Goal: Information Seeking & Learning: Learn about a topic

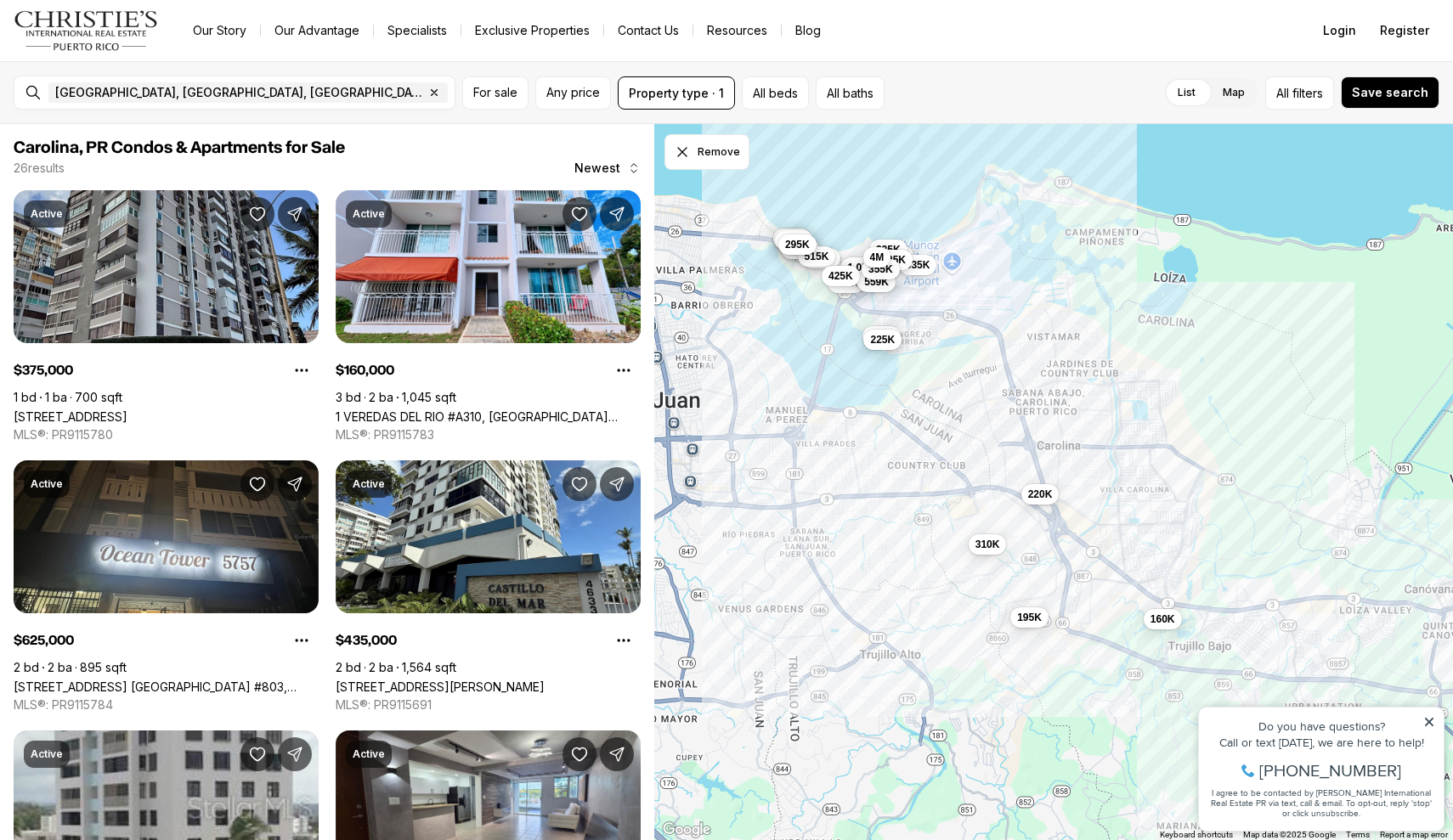
drag, startPoint x: 1075, startPoint y: 587, endPoint x: 1044, endPoint y: 550, distance: 48.3
click at [1051, 550] on div "375K 420K 160K 625K 1.05M 435K 1.18M 195K 528K 310K 515K 850K 625K 480K 225K 22…" at bounding box center [1054, 482] width 800 height 717
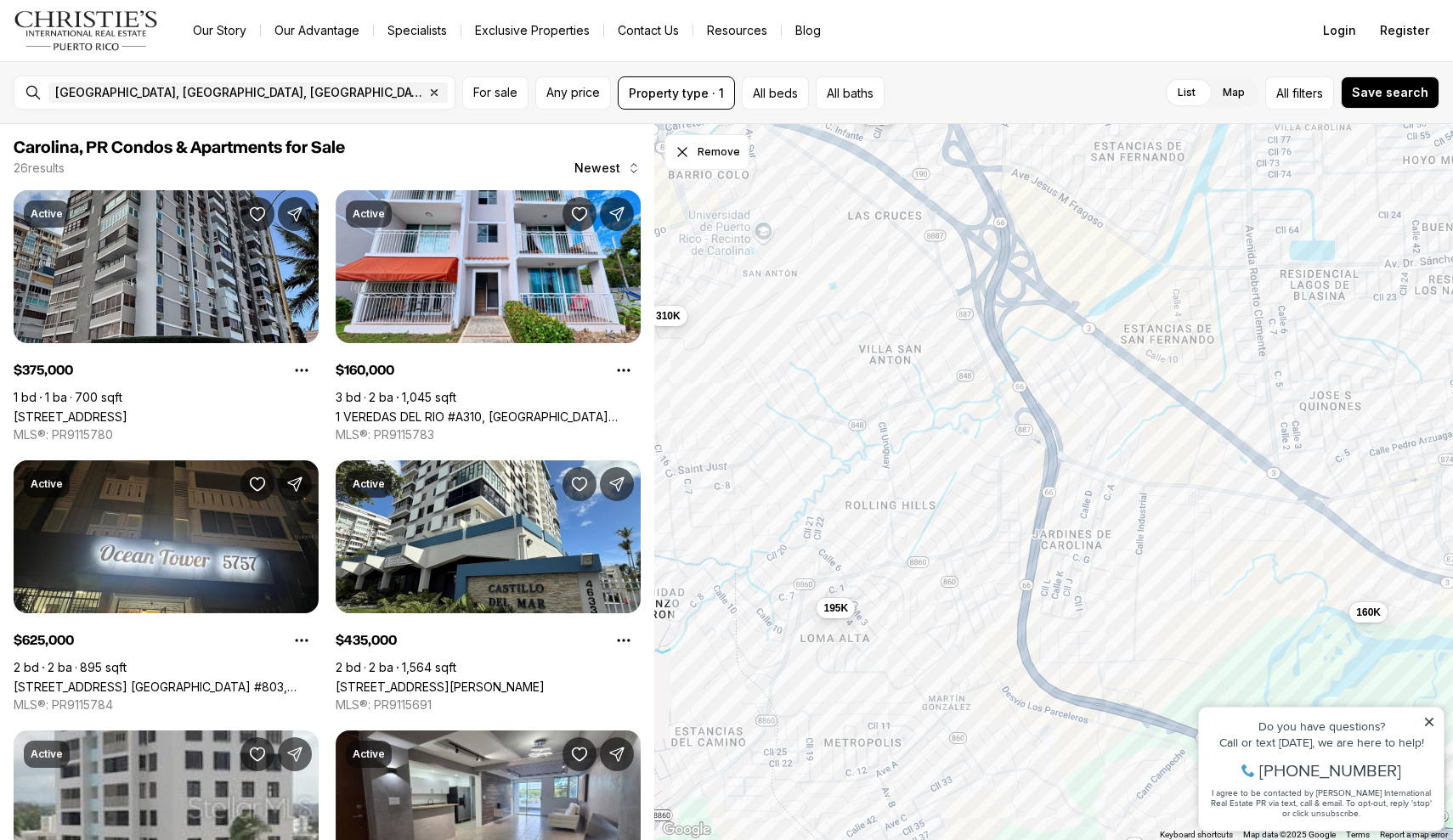
drag, startPoint x: 1091, startPoint y: 600, endPoint x: 1071, endPoint y: 430, distance: 171.2
click at [1071, 430] on div "160K 195K 310K 220K" at bounding box center [1054, 482] width 800 height 717
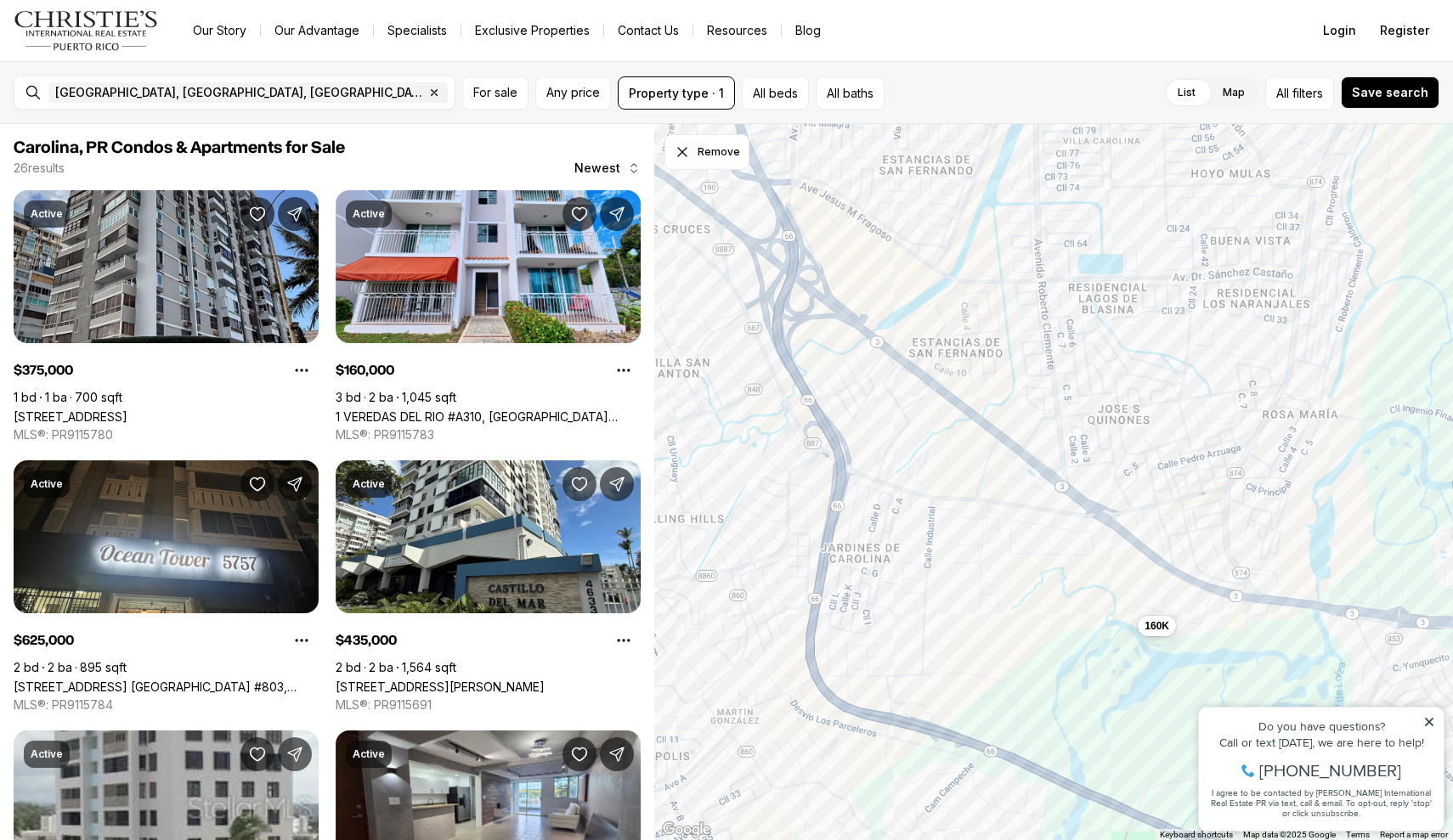
drag, startPoint x: 1230, startPoint y: 471, endPoint x: 1018, endPoint y: 485, distance: 212.5
click at [1018, 485] on div "160K 195K" at bounding box center [1054, 482] width 800 height 717
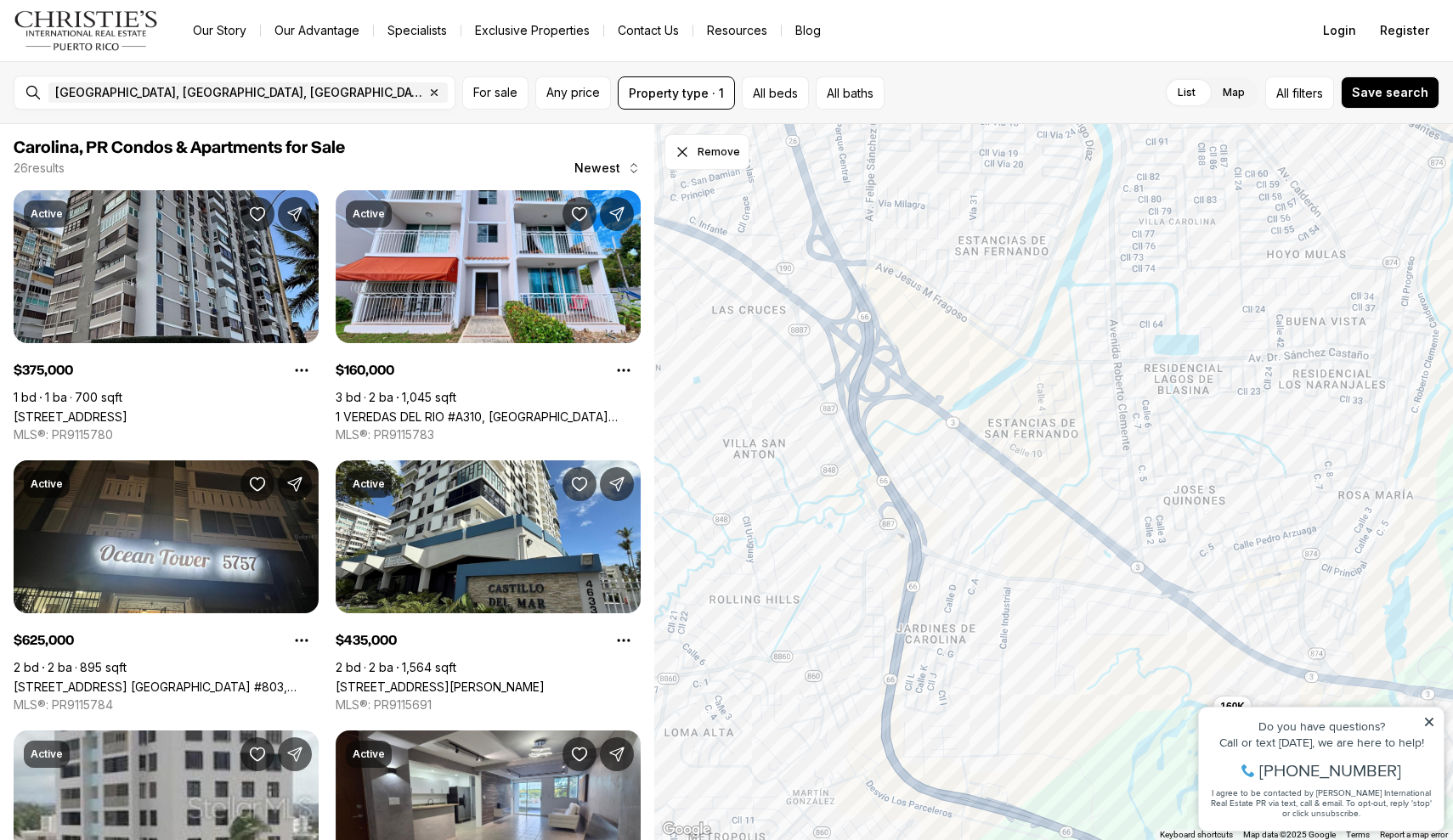
drag, startPoint x: 1102, startPoint y: 365, endPoint x: 1024, endPoint y: 275, distance: 119.1
click at [1024, 275] on div "160K" at bounding box center [1054, 482] width 800 height 717
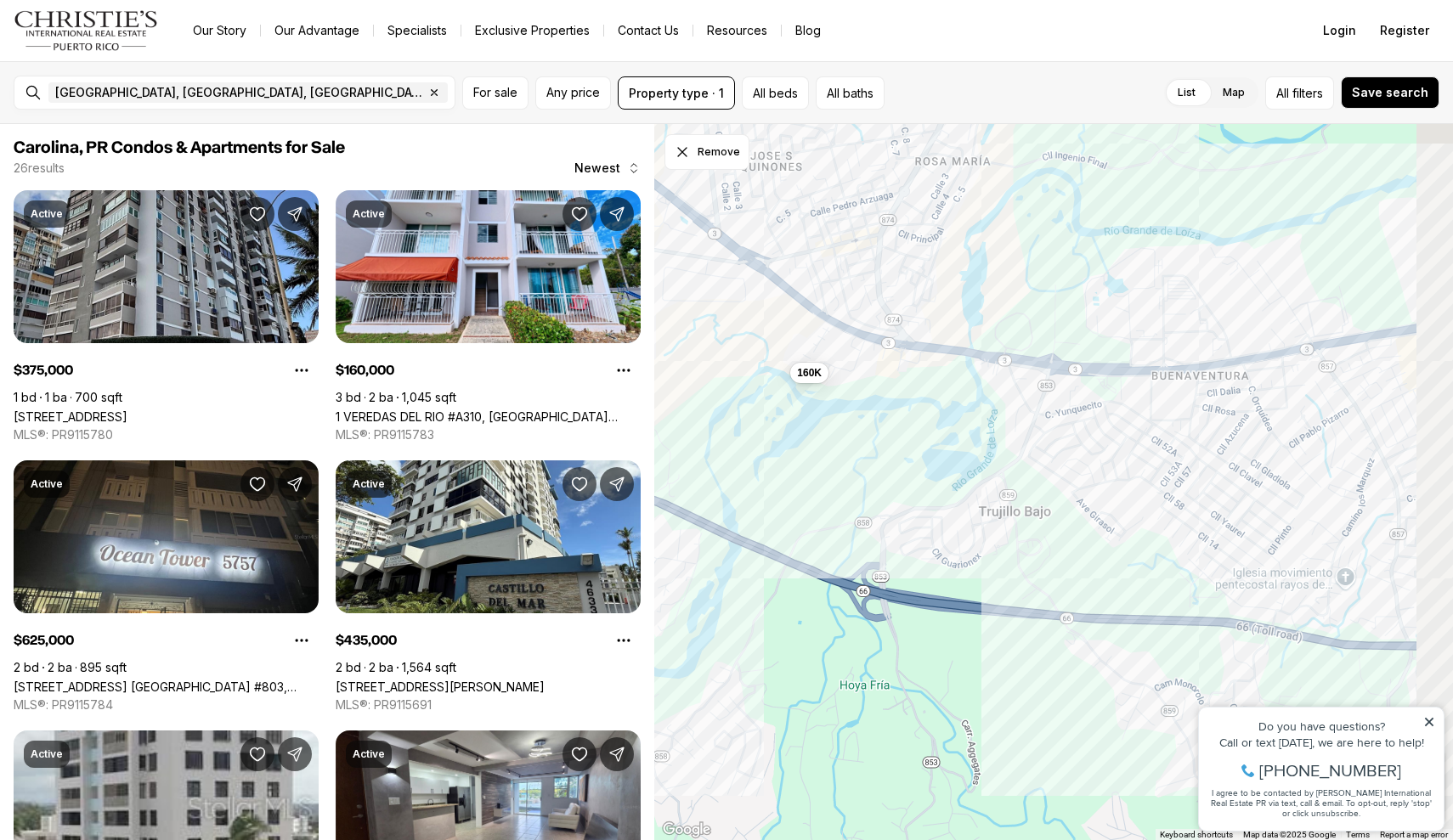
drag, startPoint x: 1081, startPoint y: 444, endPoint x: 860, endPoint y: 328, distance: 249.6
click at [860, 328] on div "160K" at bounding box center [1054, 482] width 800 height 717
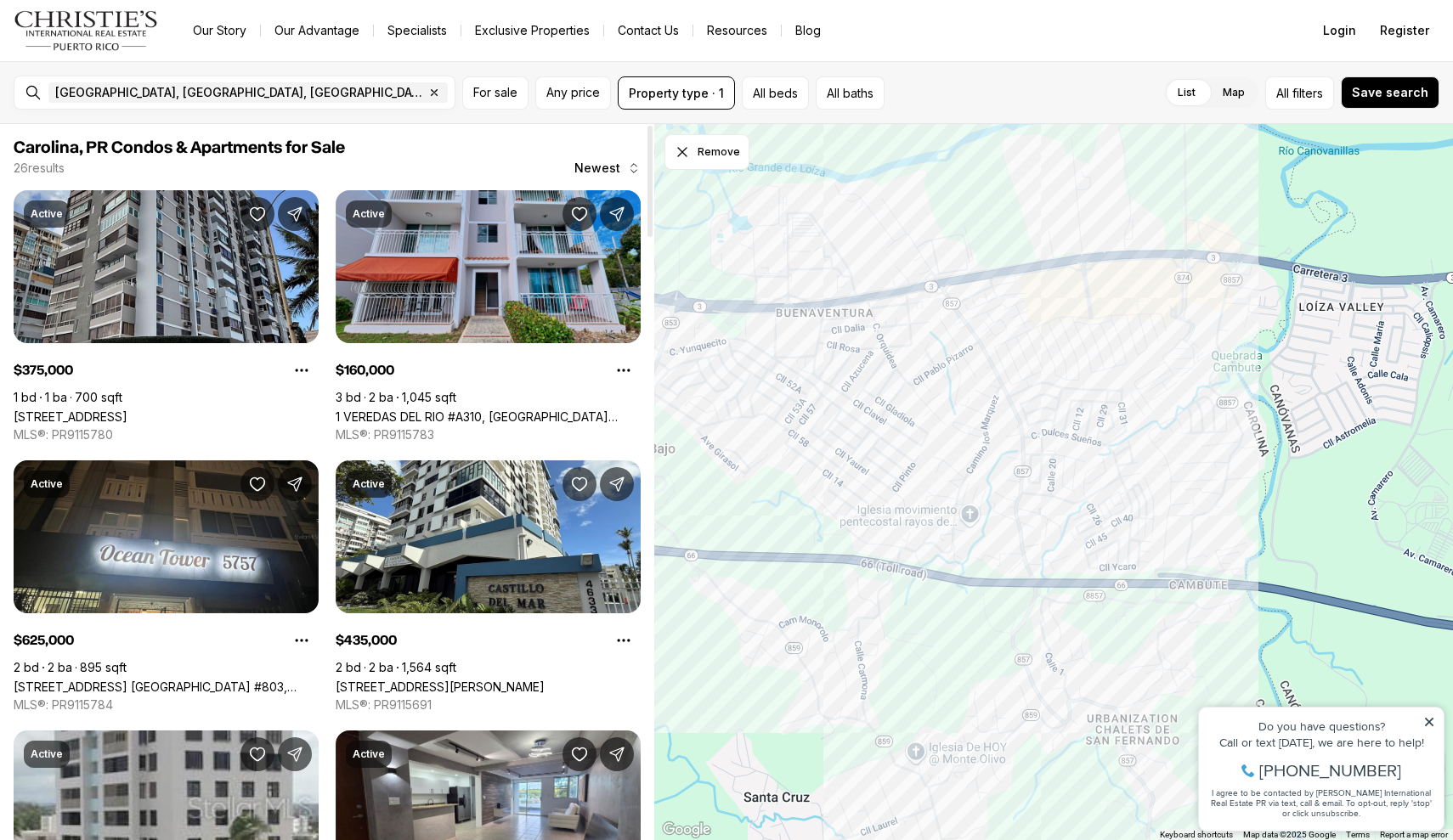
drag, startPoint x: 992, startPoint y: 401, endPoint x: 624, endPoint y: 342, distance: 372.7
click at [624, 342] on div "Carolina, PR Condos & Apartments for Sale 26 results Newest Active $375,000 1 b…" at bounding box center [726, 482] width 1453 height 716
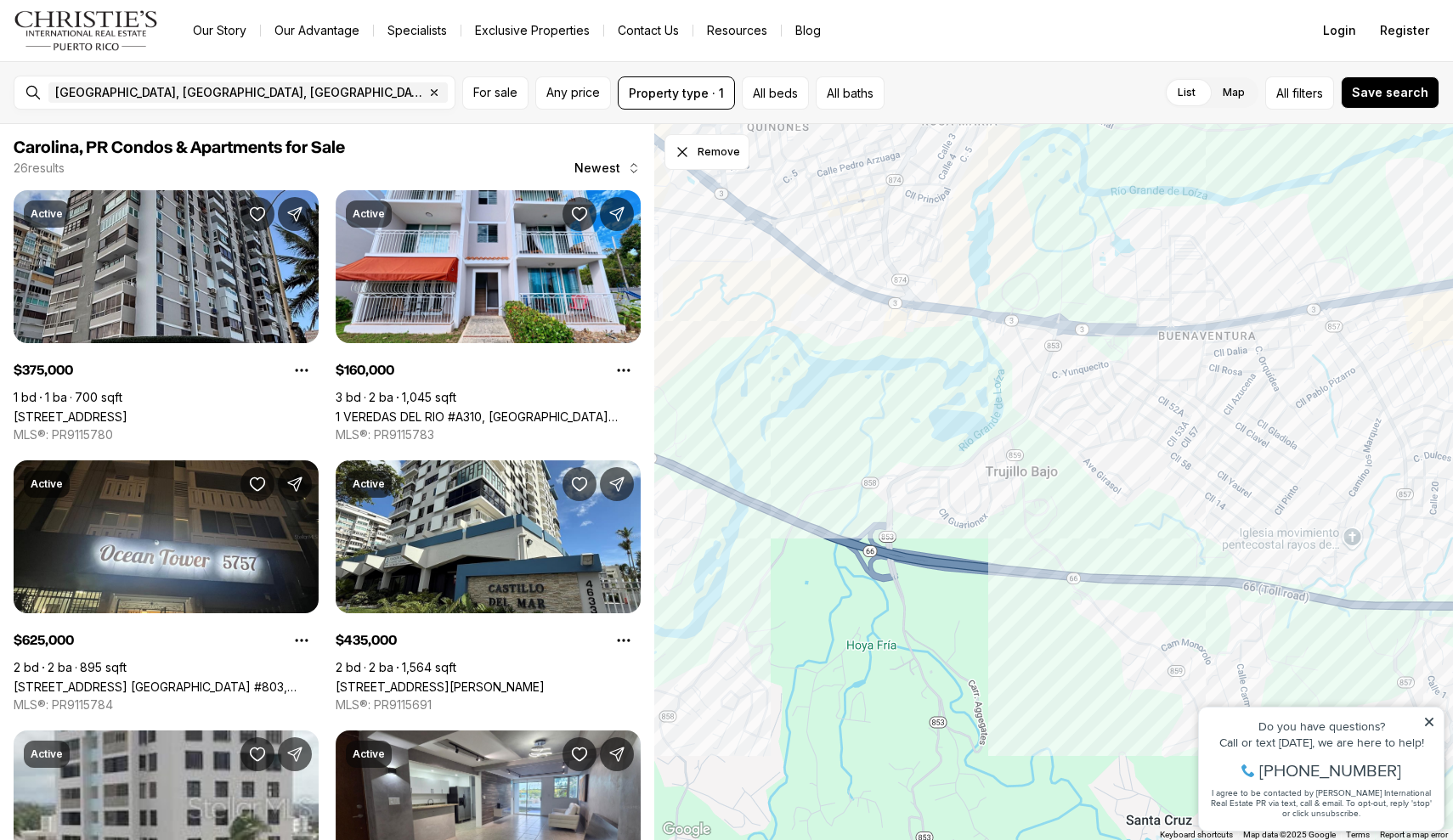
drag, startPoint x: 1090, startPoint y: 486, endPoint x: 1450, endPoint y: 507, distance: 360.6
click at [1452, 508] on div at bounding box center [1054, 482] width 800 height 717
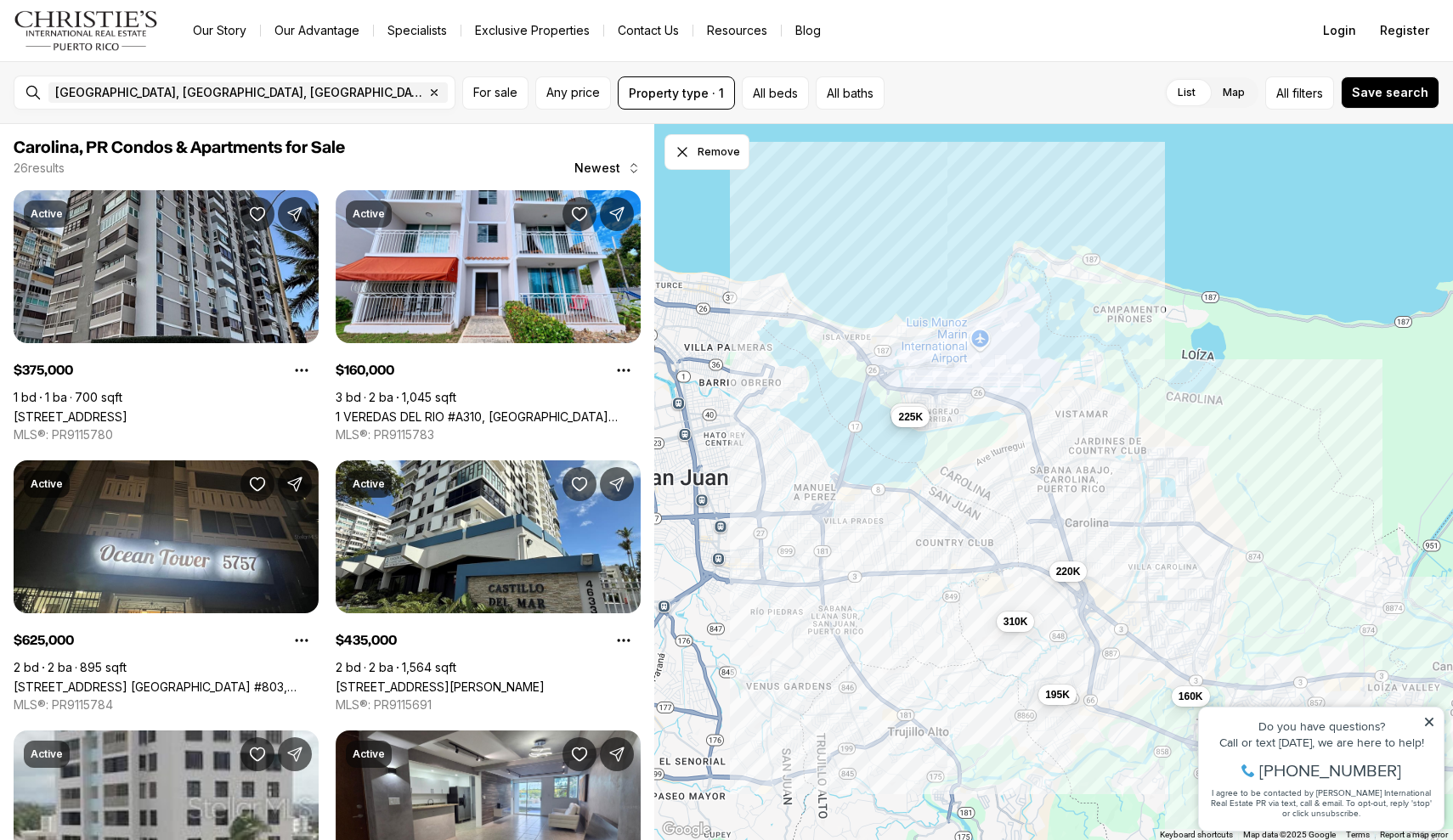
drag, startPoint x: 1027, startPoint y: 289, endPoint x: 1034, endPoint y: 560, distance: 271.1
click at [1035, 561] on div "160K 195K 310K 220K 350K 225K" at bounding box center [1054, 482] width 800 height 717
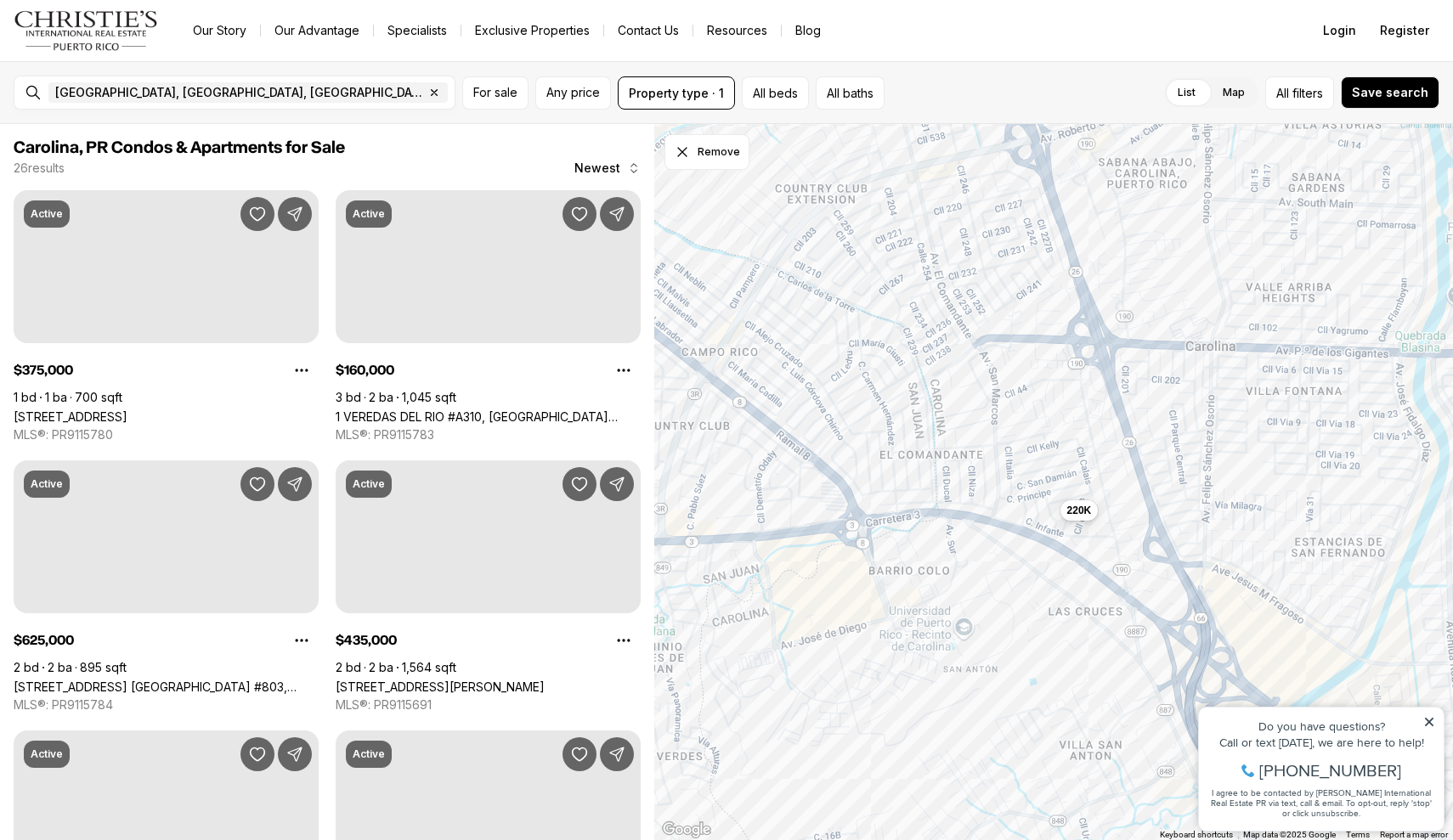
drag, startPoint x: 945, startPoint y: 748, endPoint x: 951, endPoint y: 551, distance: 197.1
click at [952, 551] on div "220K" at bounding box center [1054, 482] width 800 height 717
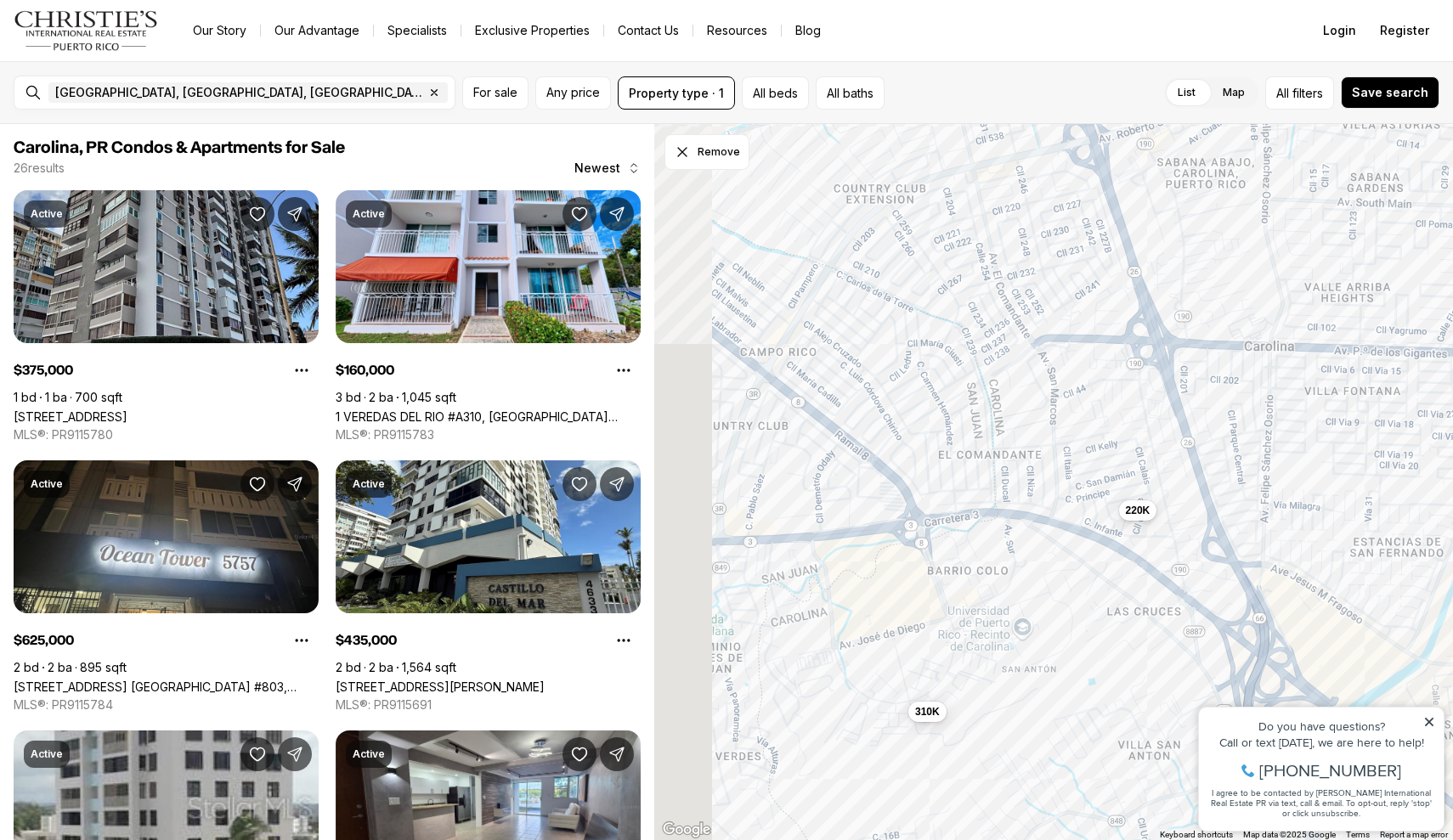
drag, startPoint x: 868, startPoint y: 679, endPoint x: 928, endPoint y: 671, distance: 60.5
click at [928, 671] on div "220K 310K" at bounding box center [1054, 482] width 800 height 717
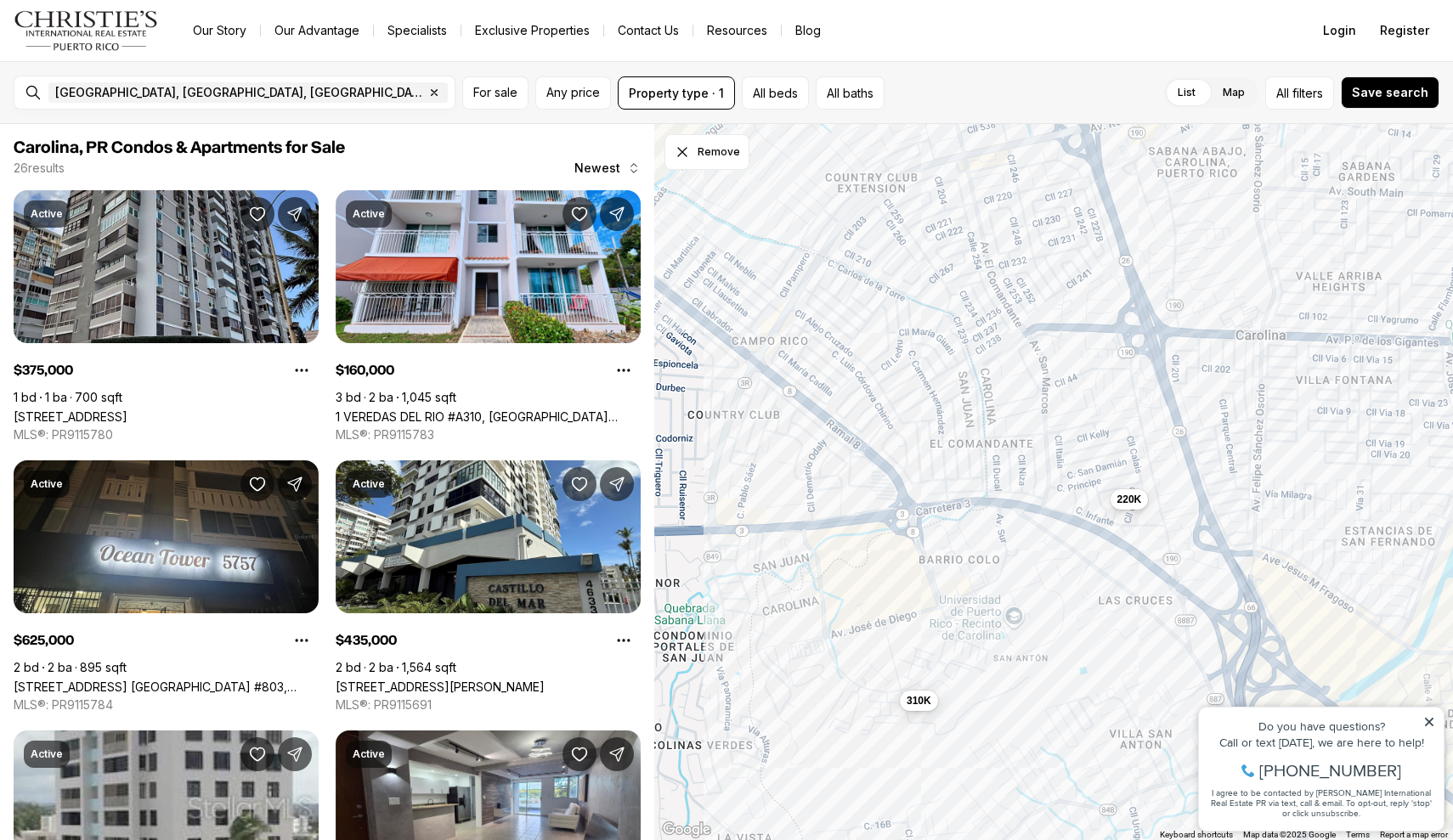
click at [946, 647] on div "220K 310K" at bounding box center [1054, 482] width 800 height 717
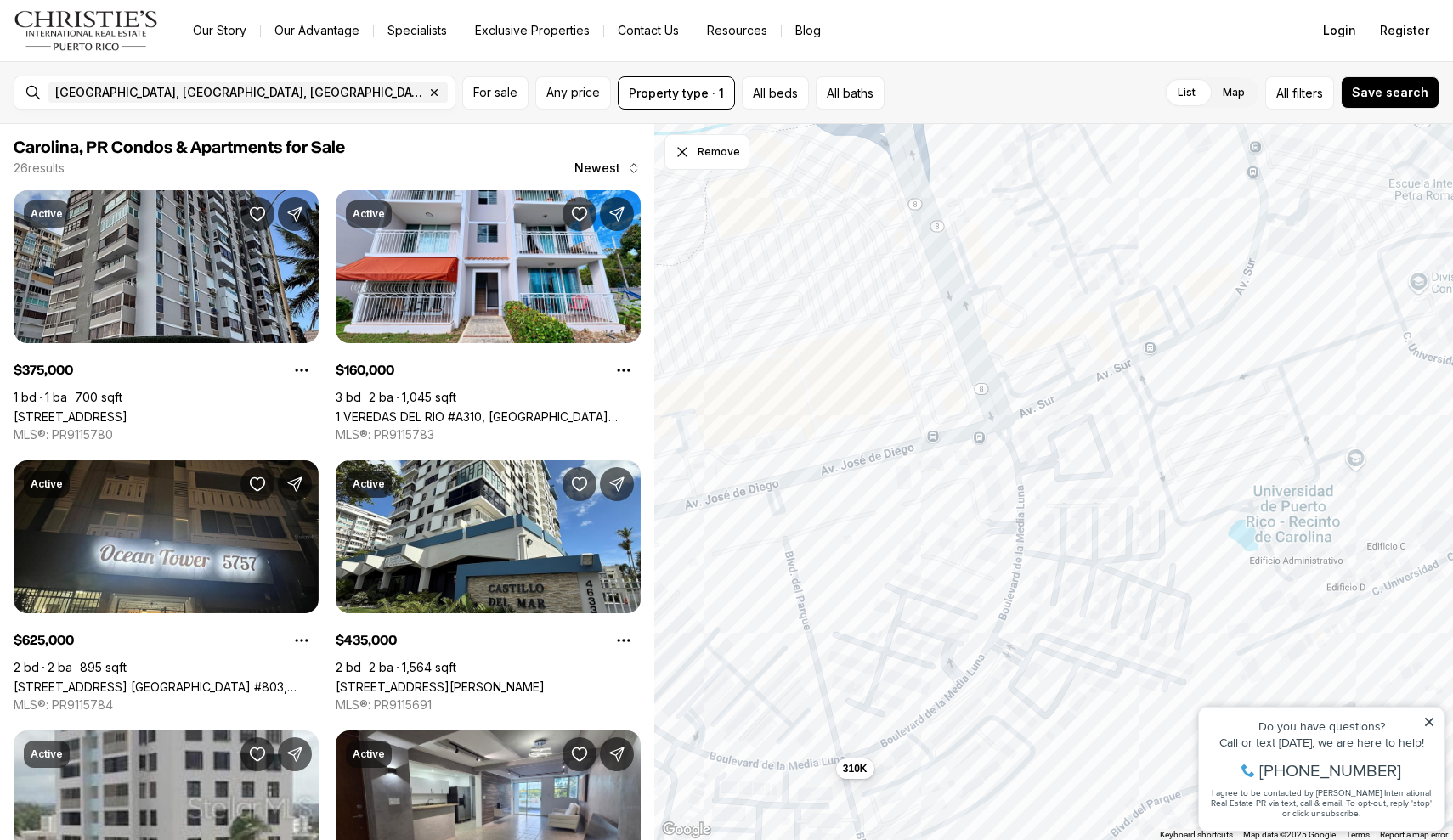
drag, startPoint x: 929, startPoint y: 612, endPoint x: 1008, endPoint y: 542, distance: 105.6
click at [1008, 543] on div "310K" at bounding box center [1054, 482] width 800 height 717
click at [1083, 453] on div "310K" at bounding box center [1054, 482] width 800 height 717
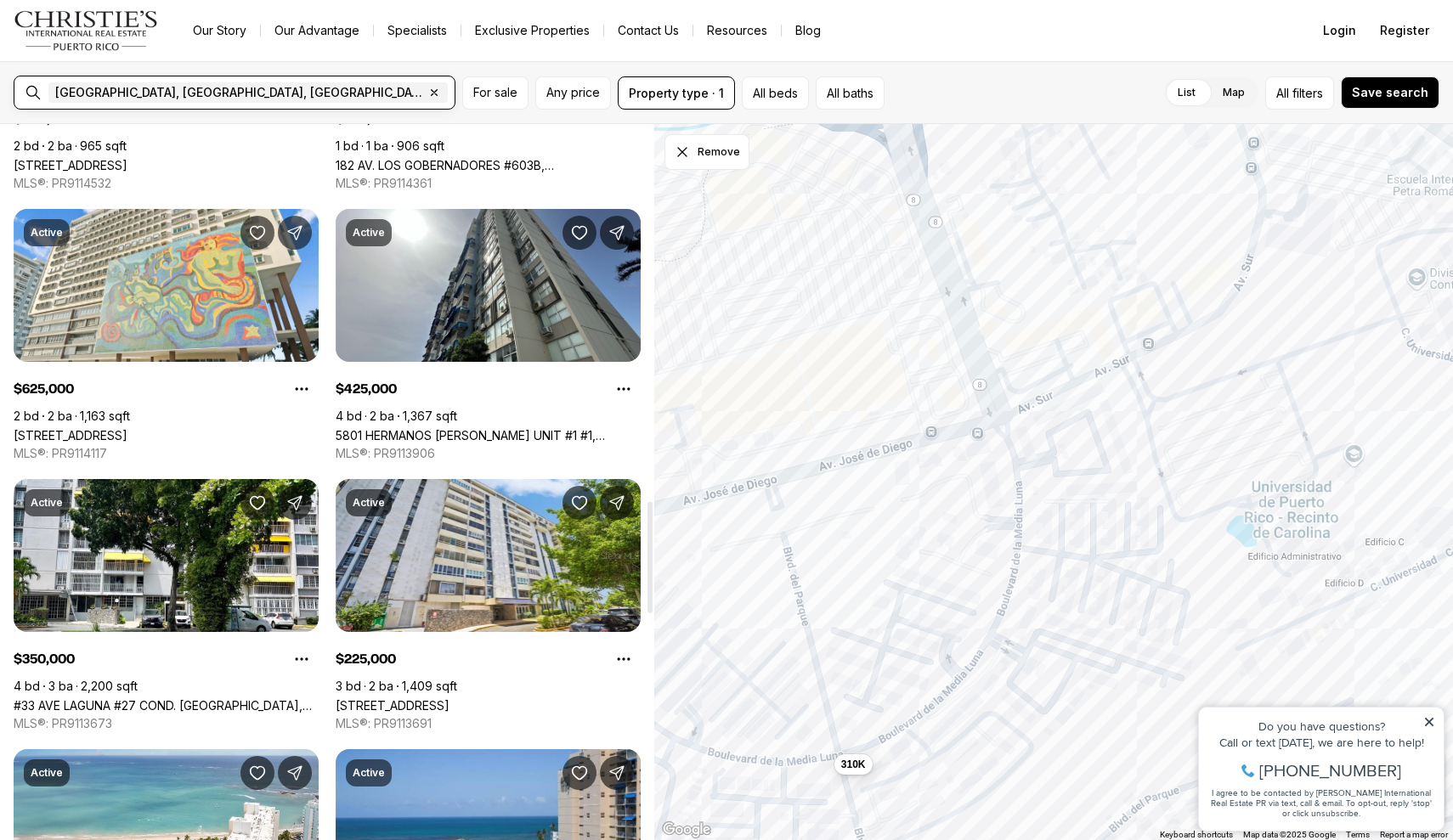
scroll to position [2414, 0]
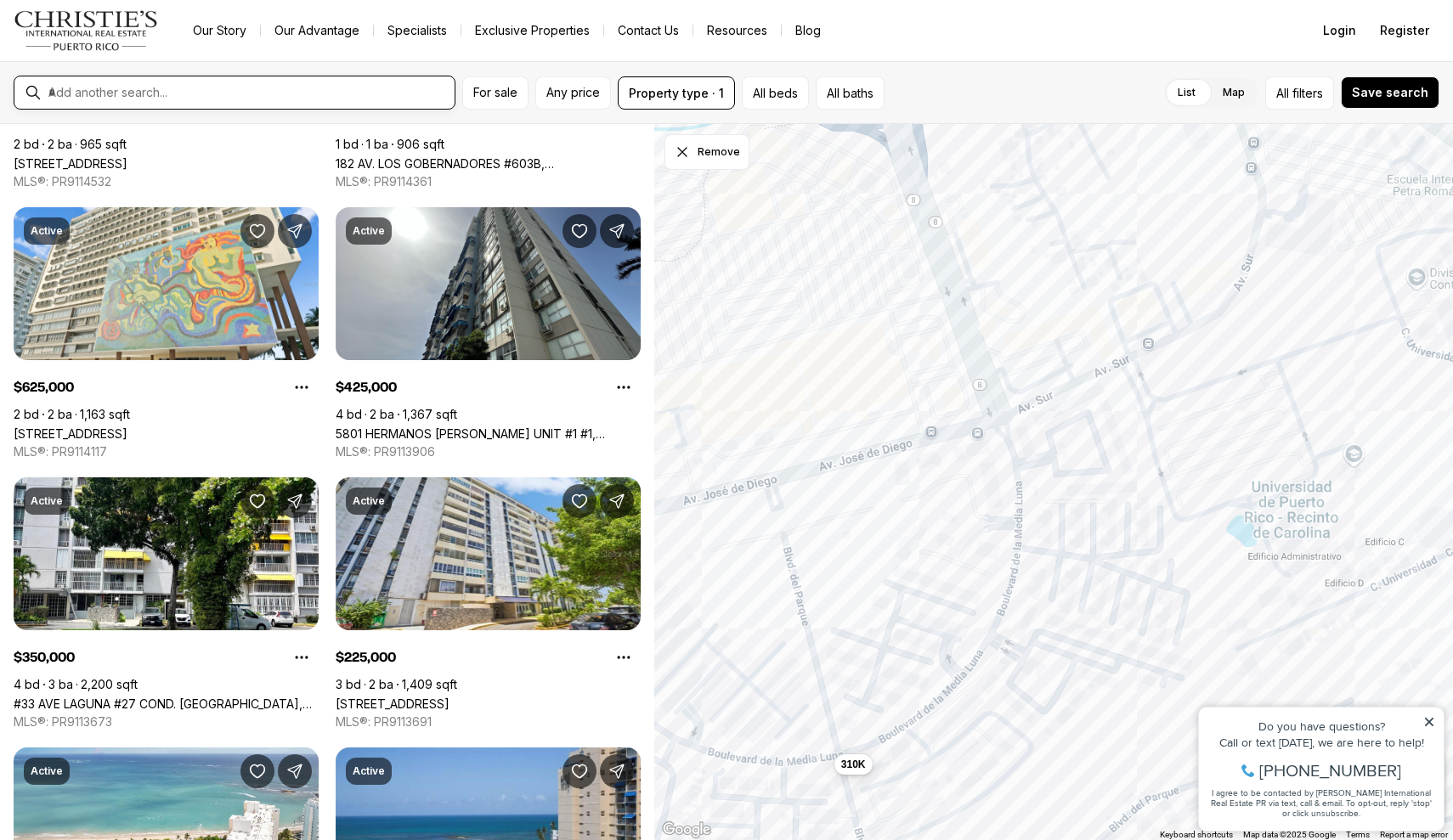
click at [223, 85] on input "text" at bounding box center [247, 93] width 399 height 16
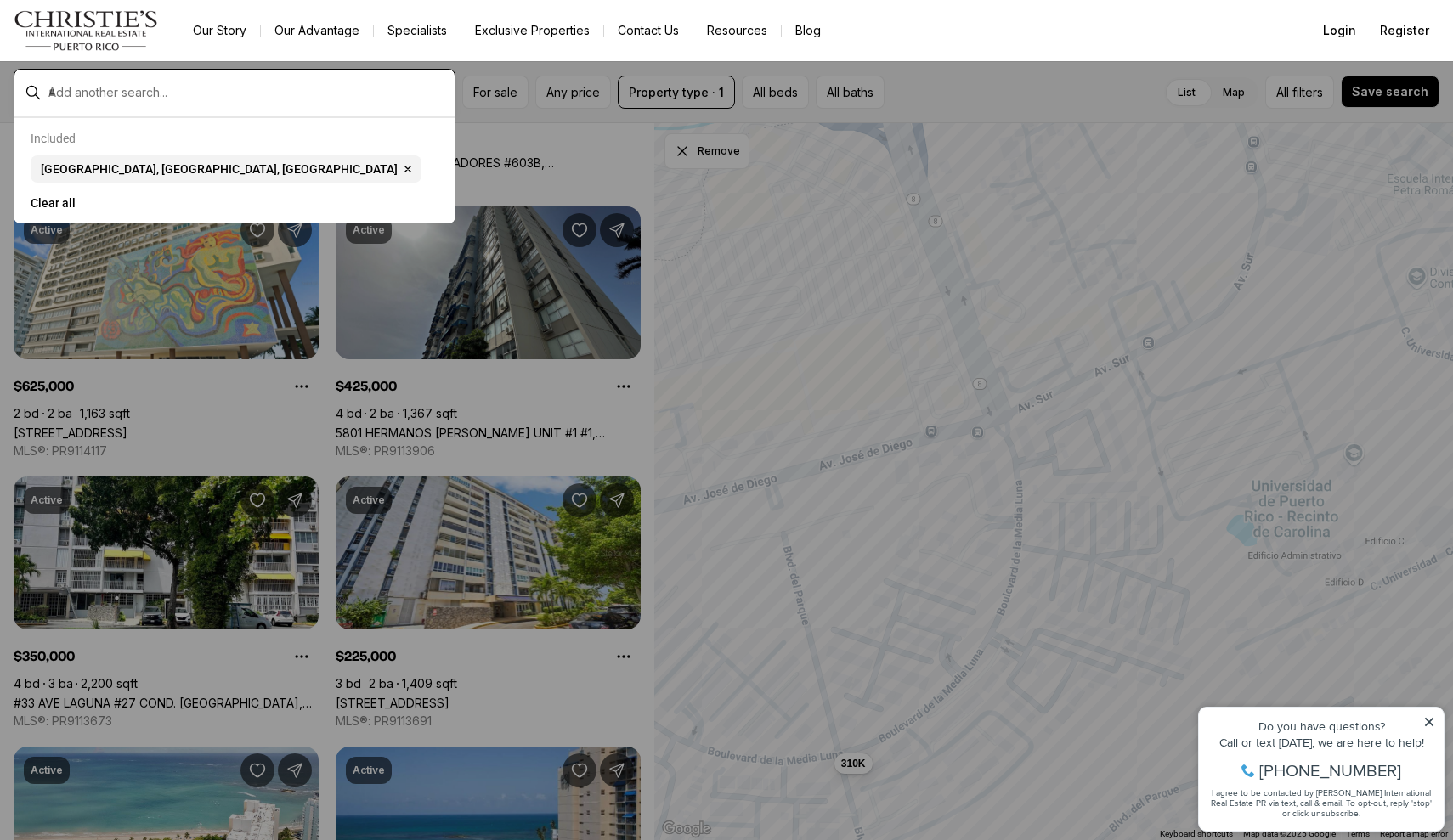
type input "*"
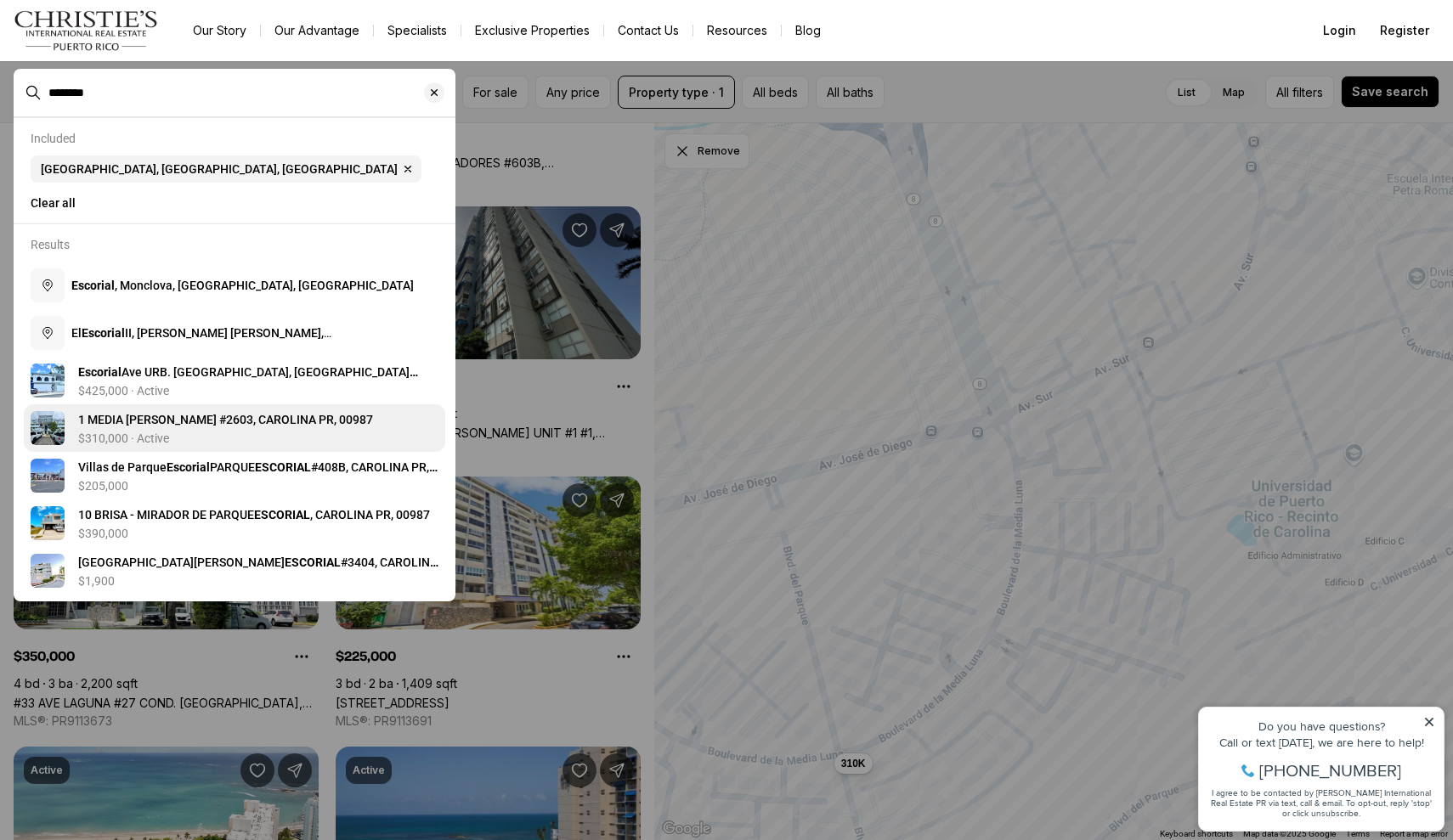
type input "********"
click at [296, 440] on div "$310,000 · Active" at bounding box center [259, 439] width 360 height 14
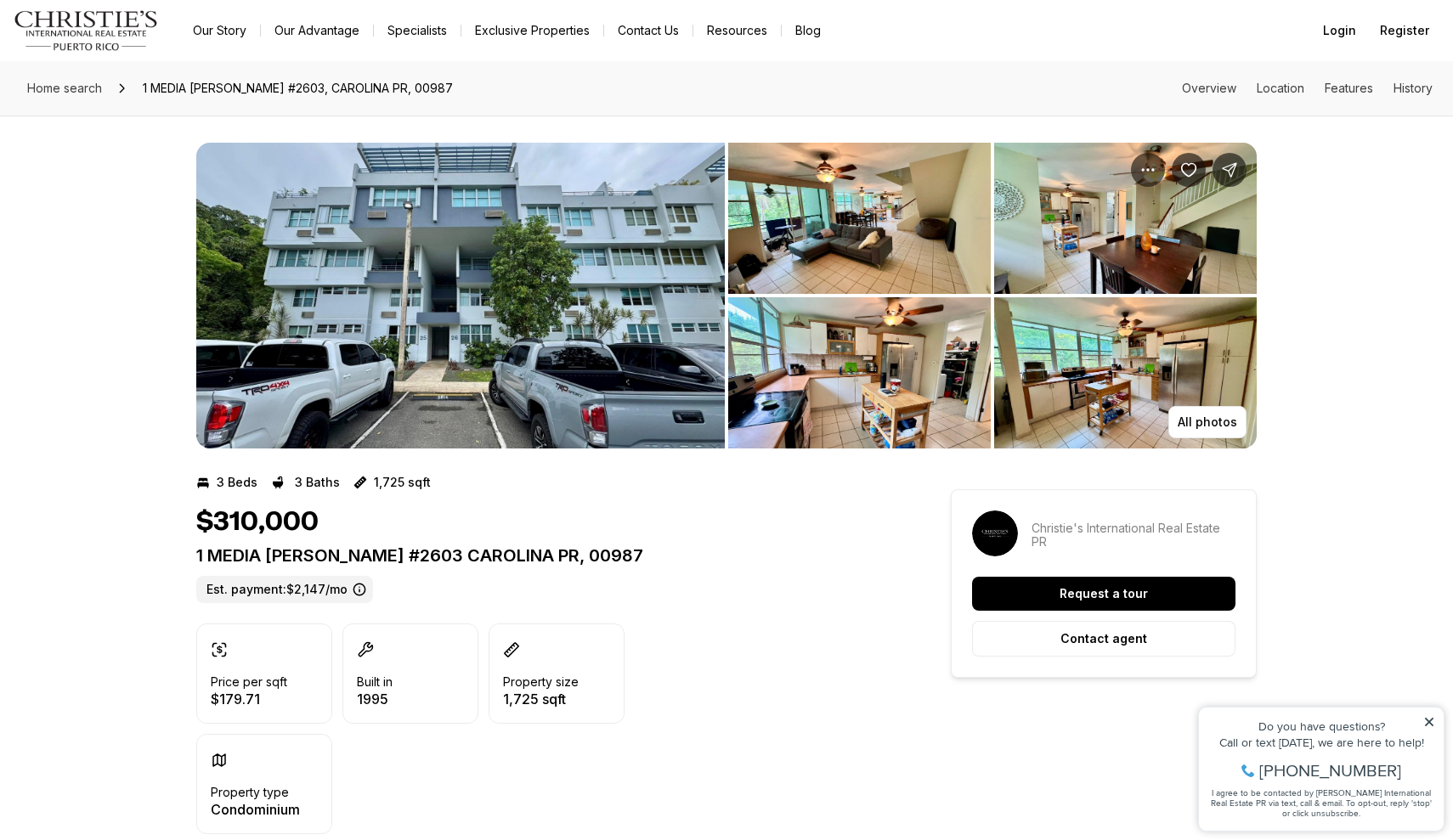
click at [596, 257] on img "View image gallery" at bounding box center [460, 296] width 528 height 306
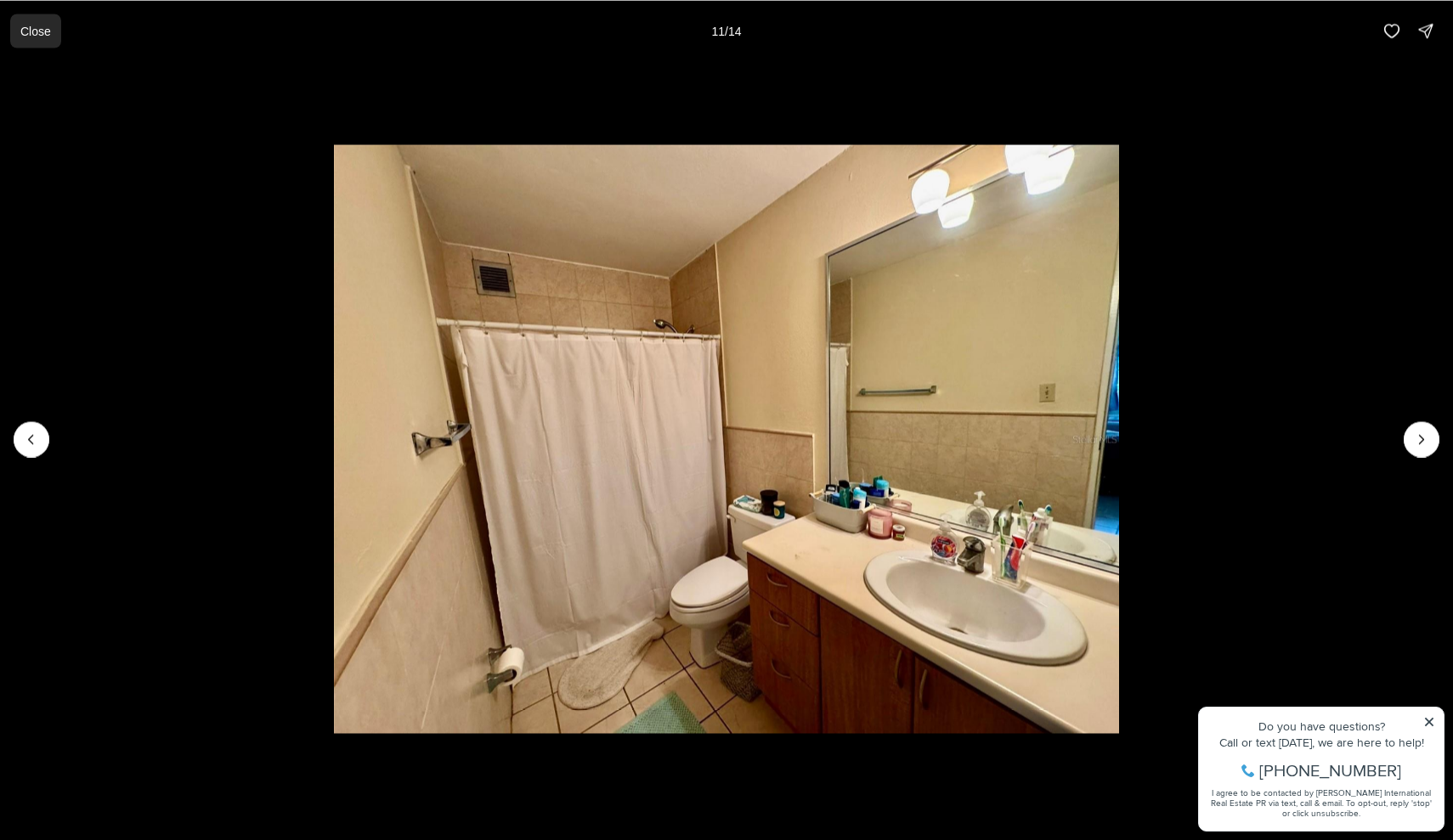
click at [37, 37] on button "Close" at bounding box center [35, 30] width 51 height 34
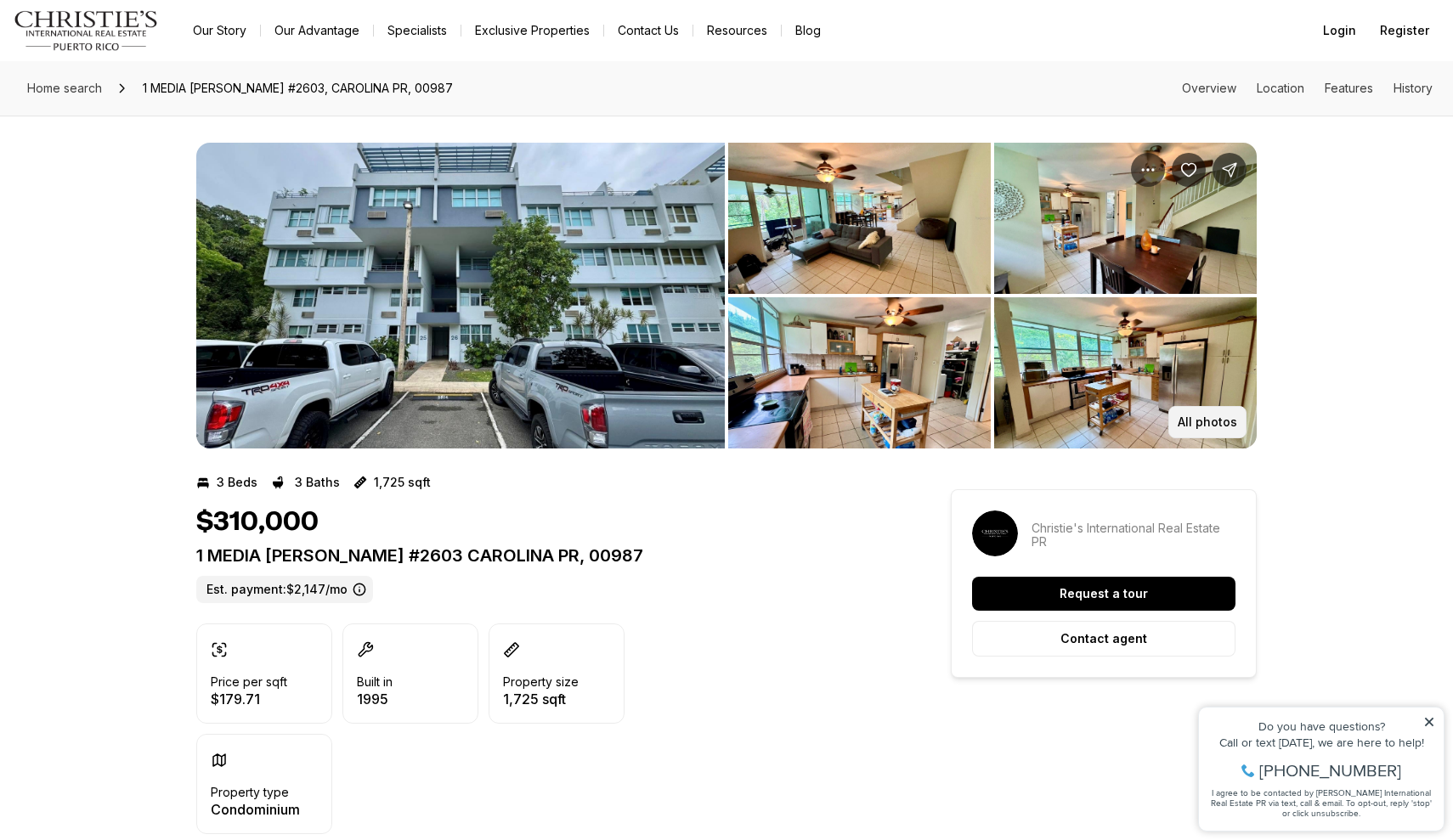
click at [1210, 415] on p "All photos" at bounding box center [1207, 422] width 59 height 14
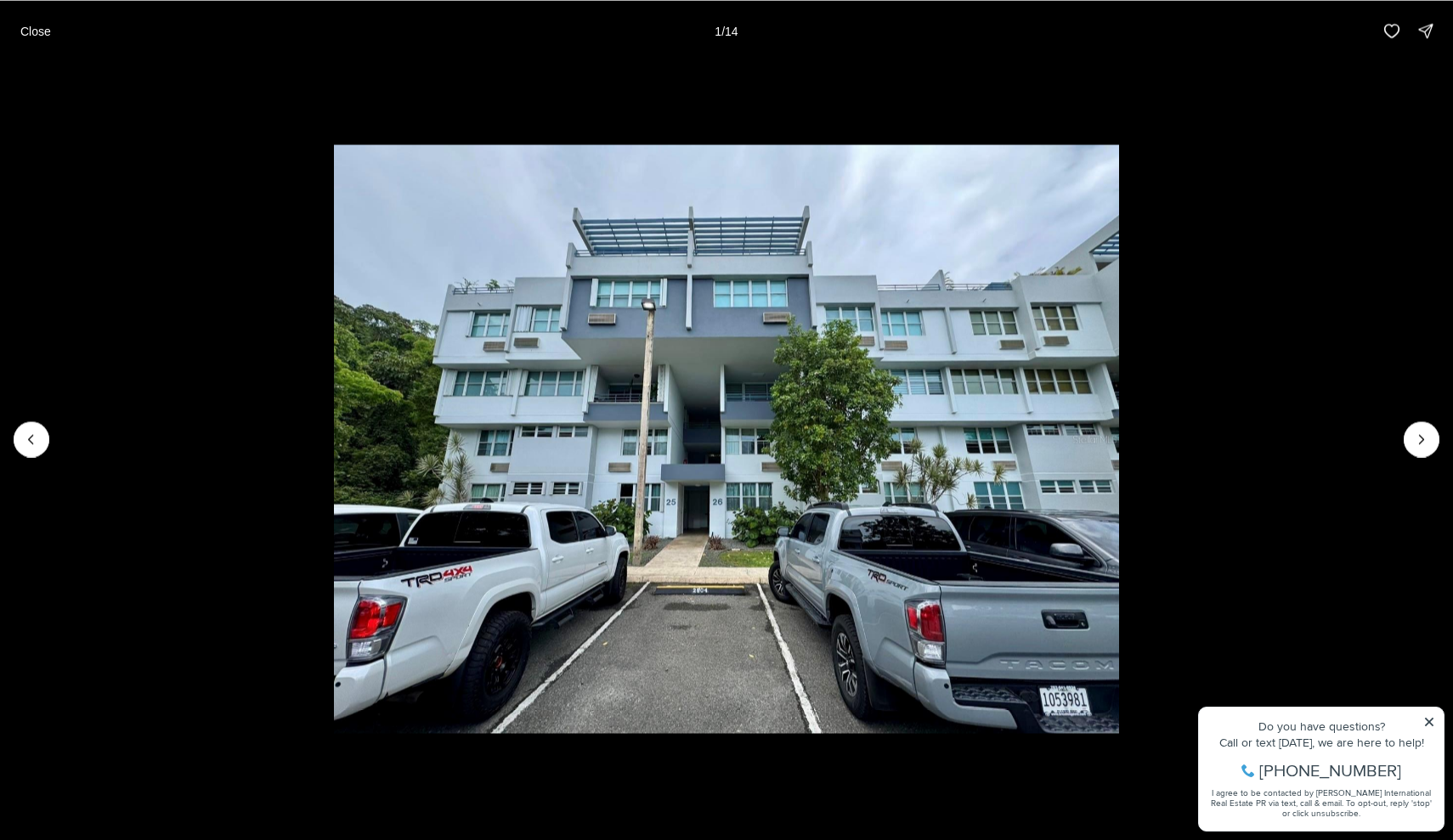
click at [1444, 443] on li "1 of 14" at bounding box center [726, 439] width 1453 height 755
click at [1423, 443] on icon "Next slide" at bounding box center [1421, 439] width 17 height 17
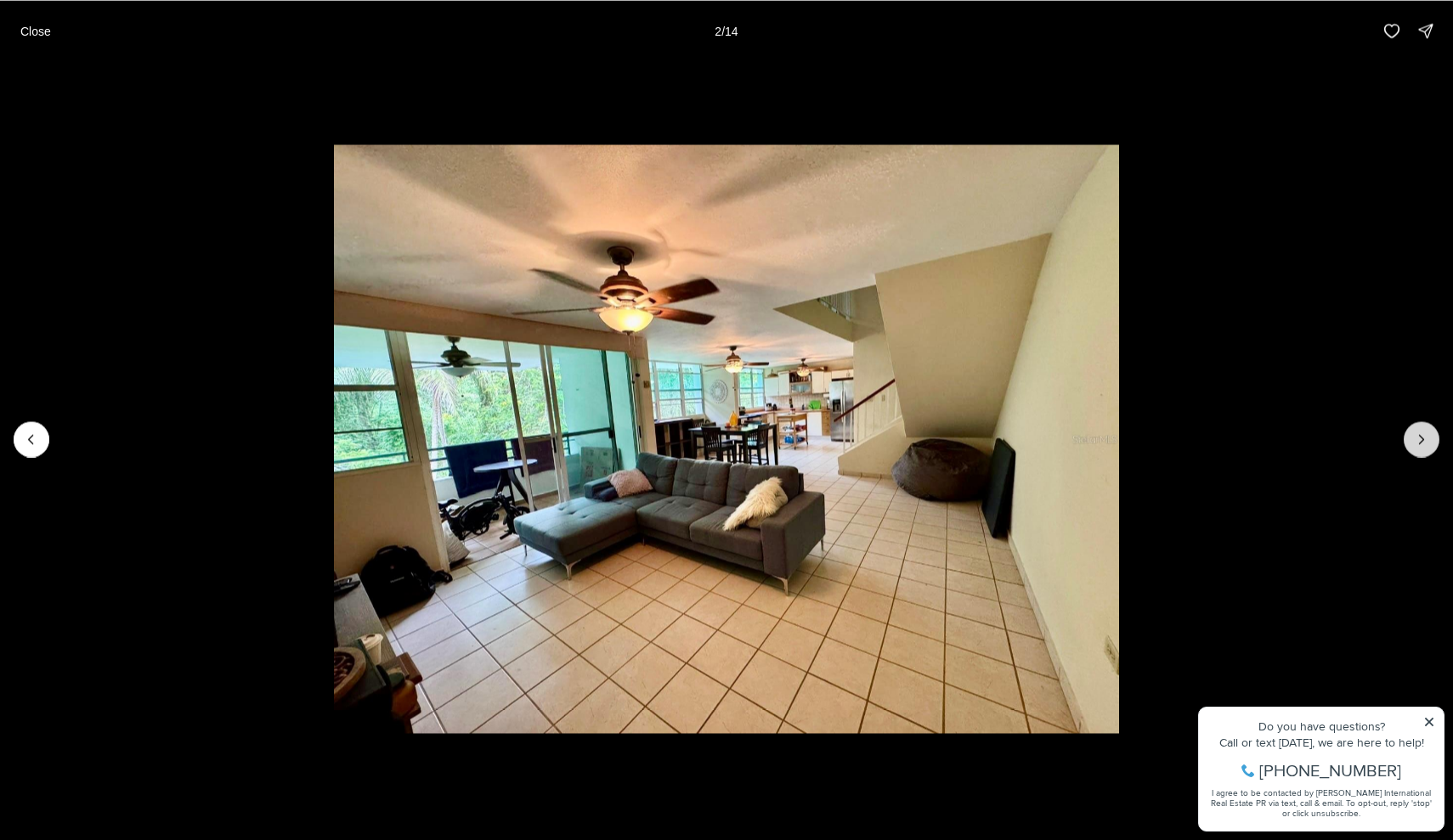
click at [1423, 444] on icon "Next slide" at bounding box center [1421, 439] width 17 height 17
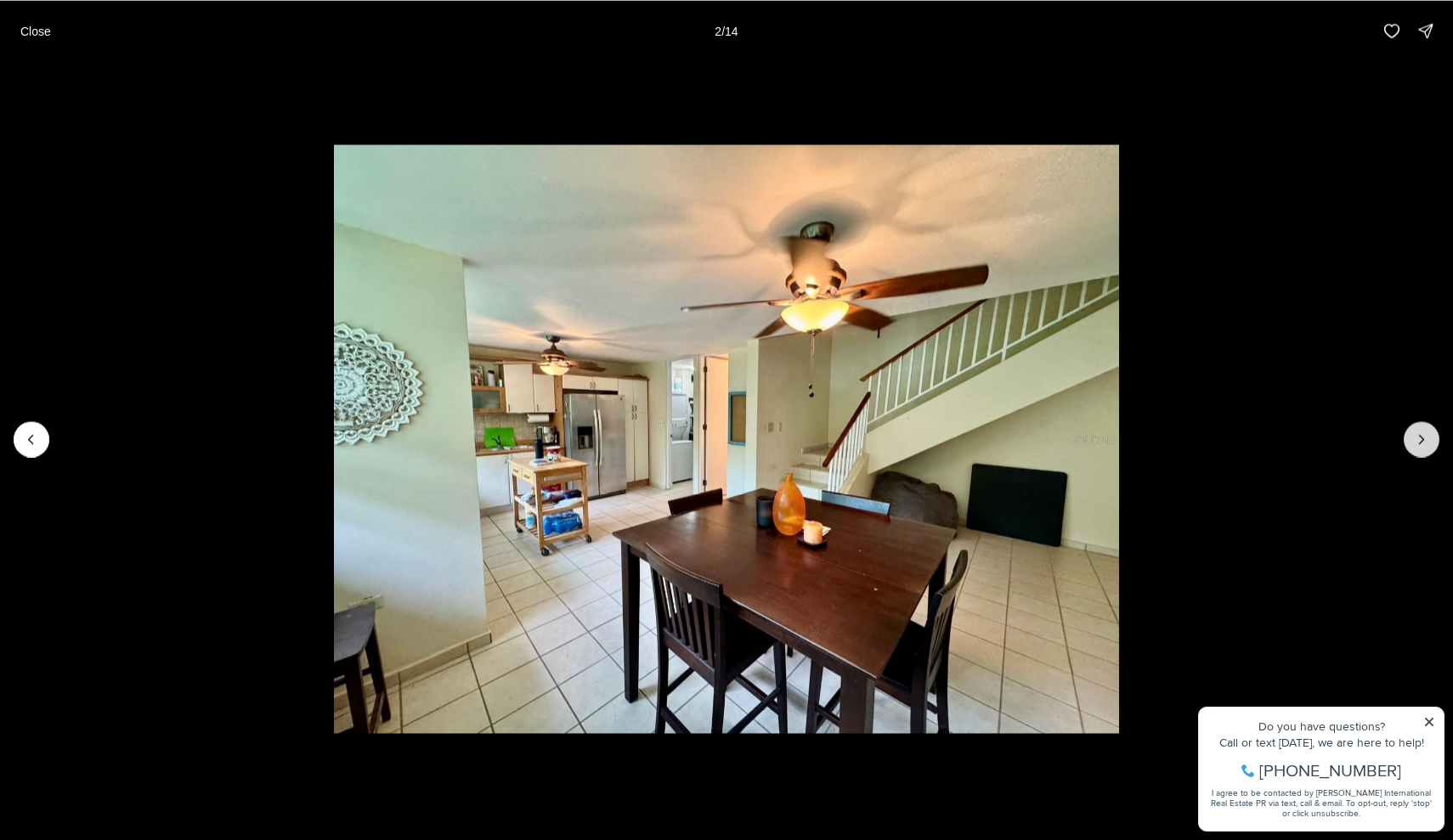
click at [1423, 444] on icon "Next slide" at bounding box center [1421, 439] width 17 height 17
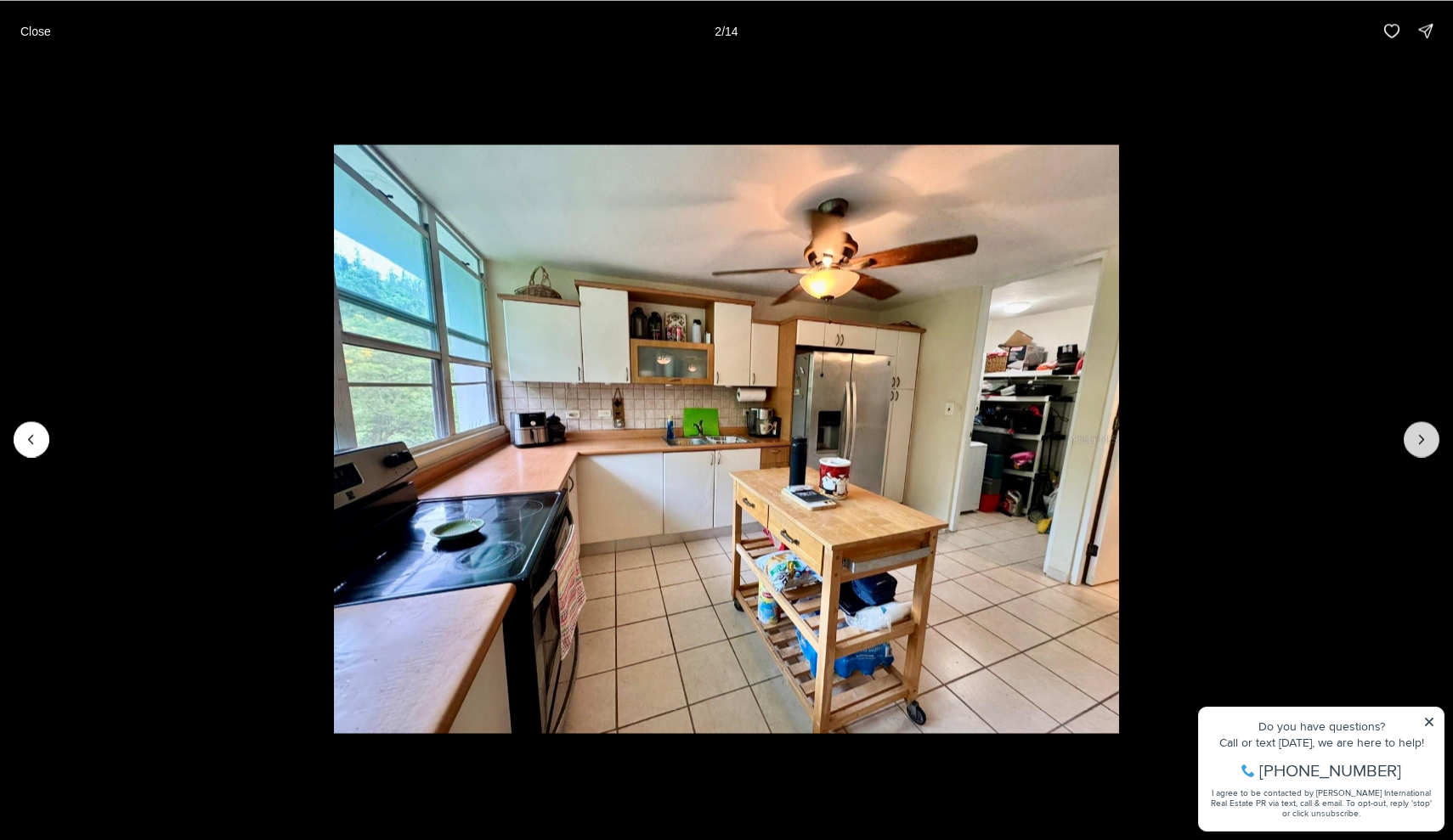
click at [1423, 444] on icon "Next slide" at bounding box center [1421, 439] width 17 height 17
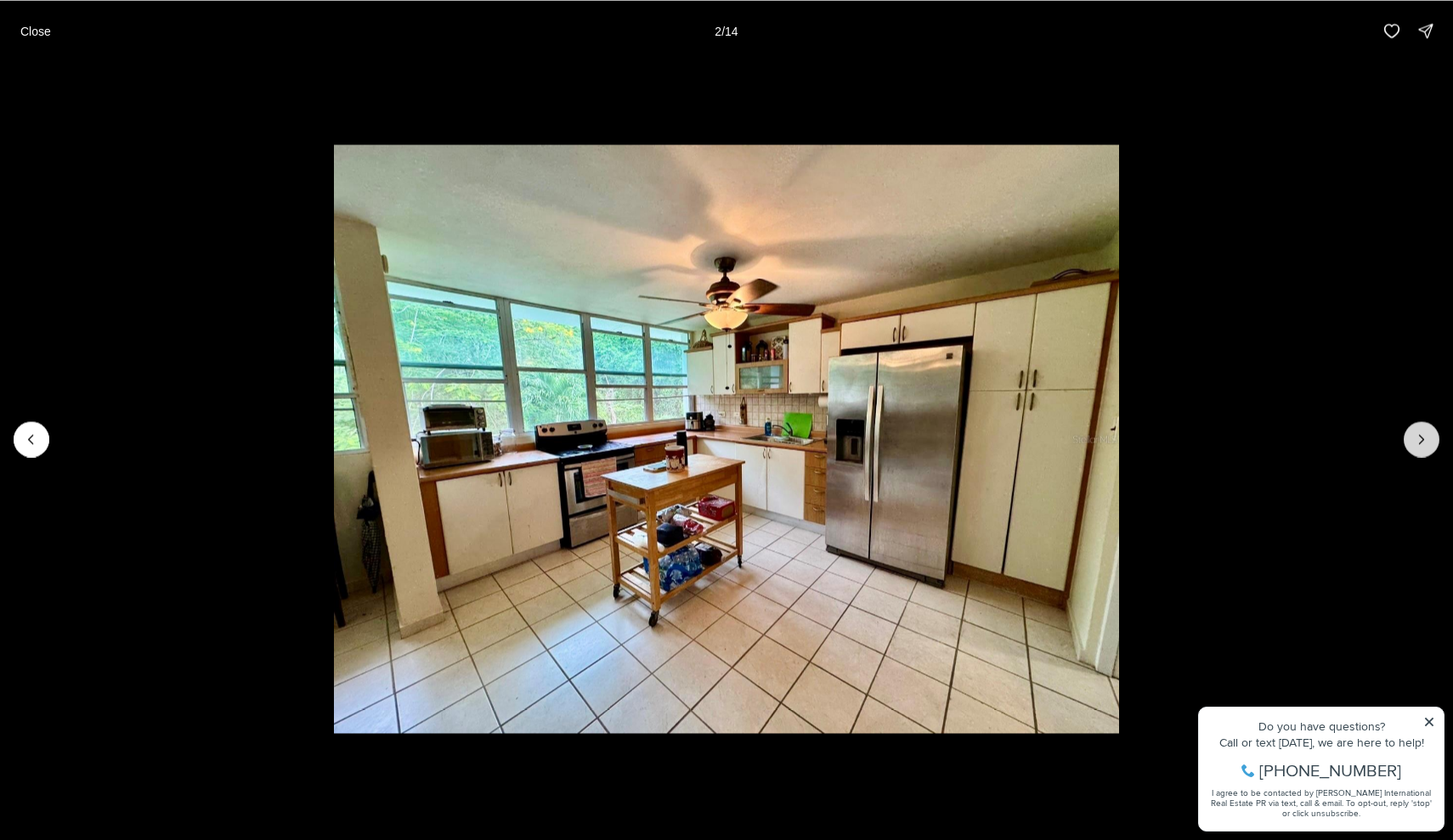
click at [1423, 444] on icon "Next slide" at bounding box center [1421, 439] width 17 height 17
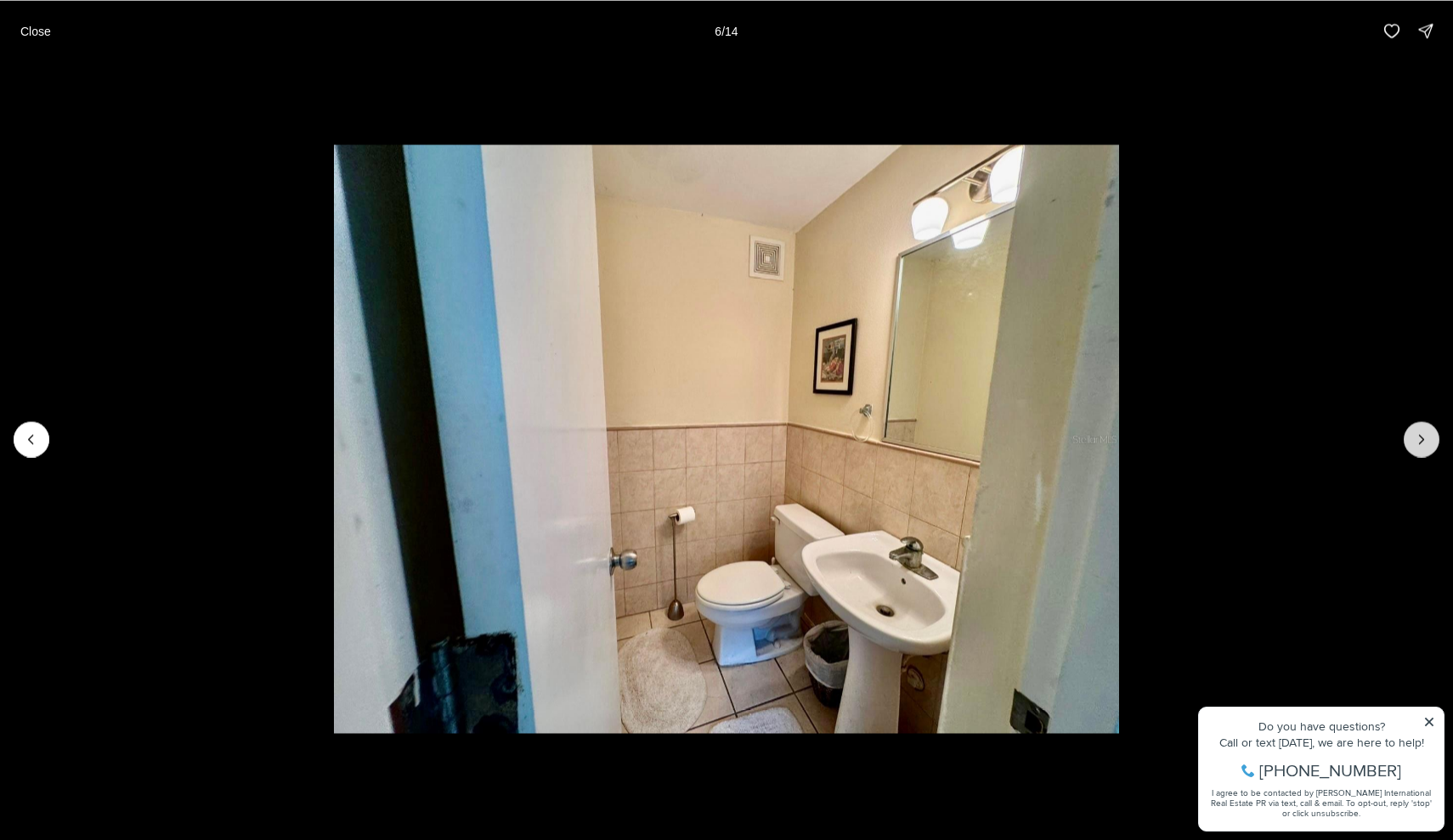
click at [1423, 444] on icon "Next slide" at bounding box center [1421, 439] width 17 height 17
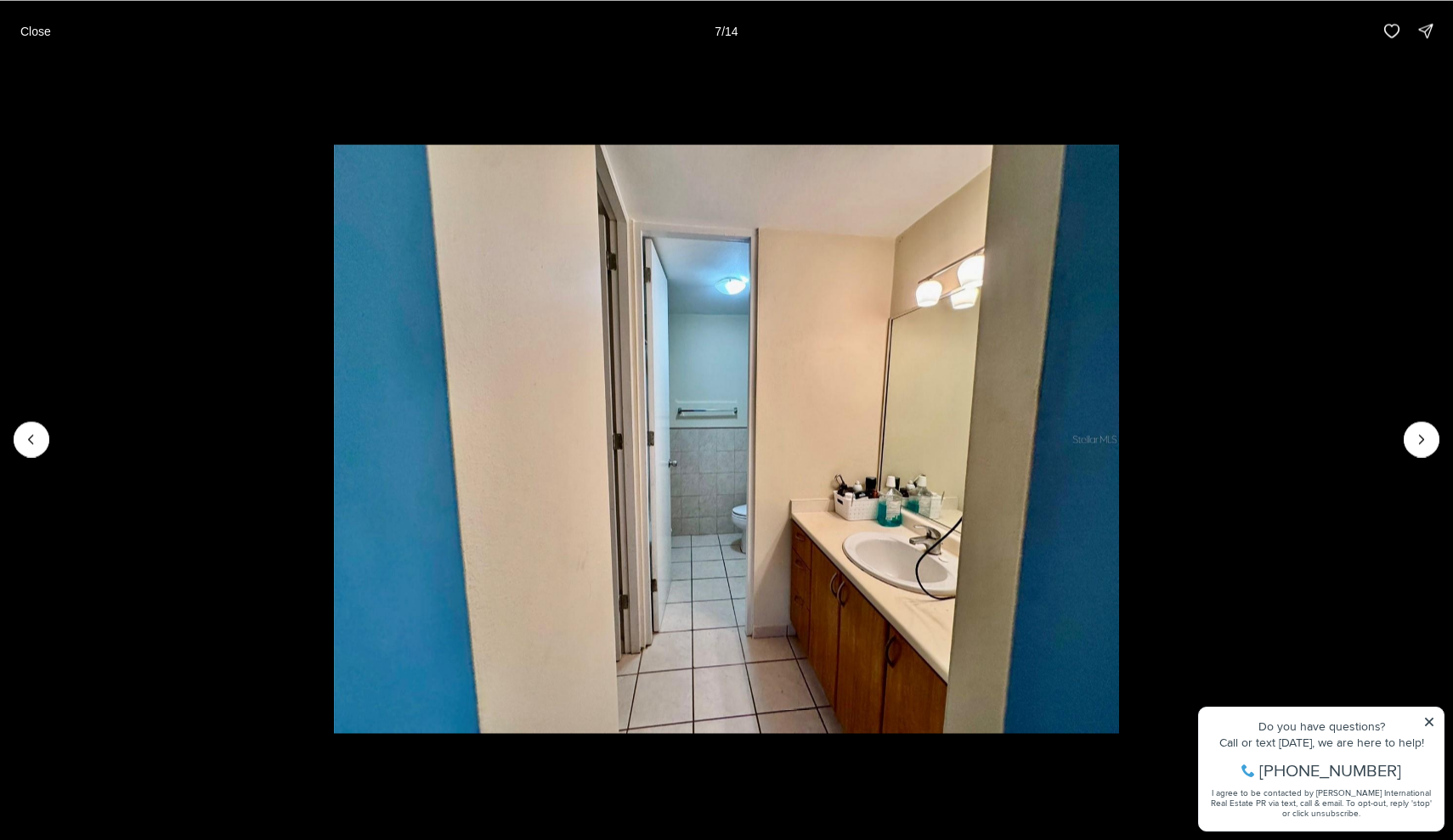
click at [1425, 458] on li "7 of 14" at bounding box center [726, 439] width 1453 height 755
click at [1425, 444] on icon "Next slide" at bounding box center [1421, 439] width 17 height 17
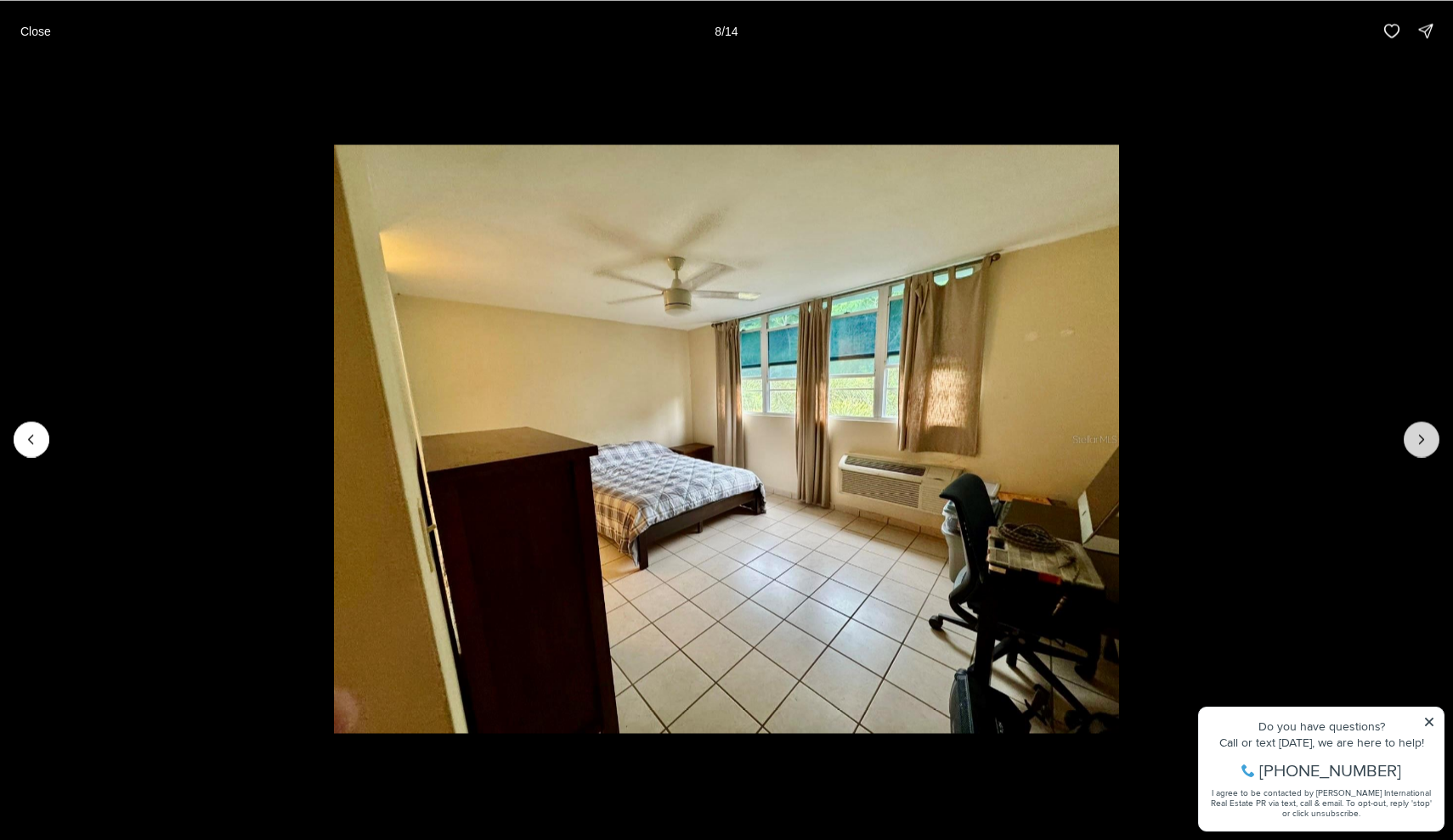
click at [1425, 444] on icon "Next slide" at bounding box center [1421, 439] width 17 height 17
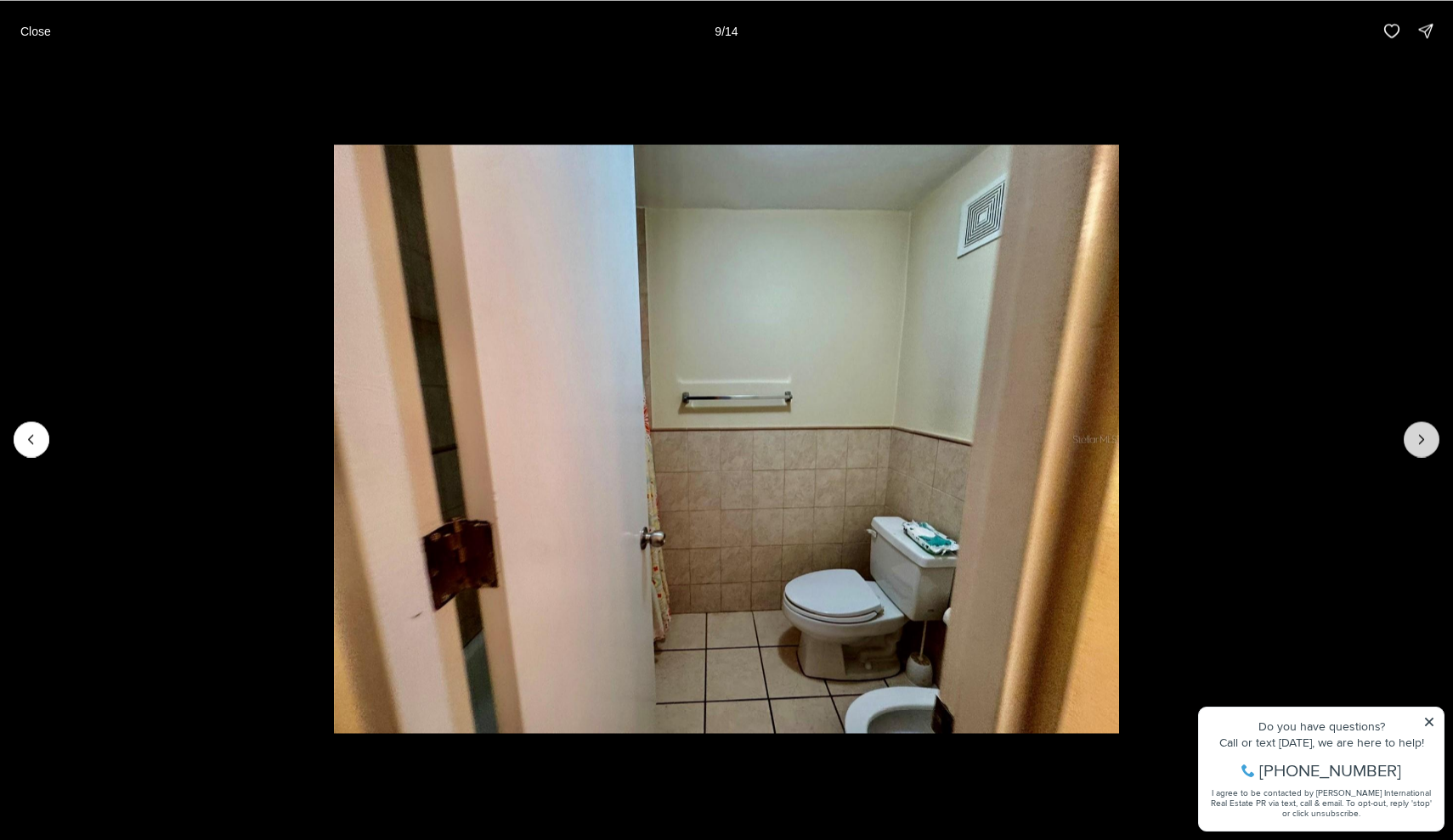
click at [1425, 444] on icon "Next slide" at bounding box center [1421, 439] width 17 height 17
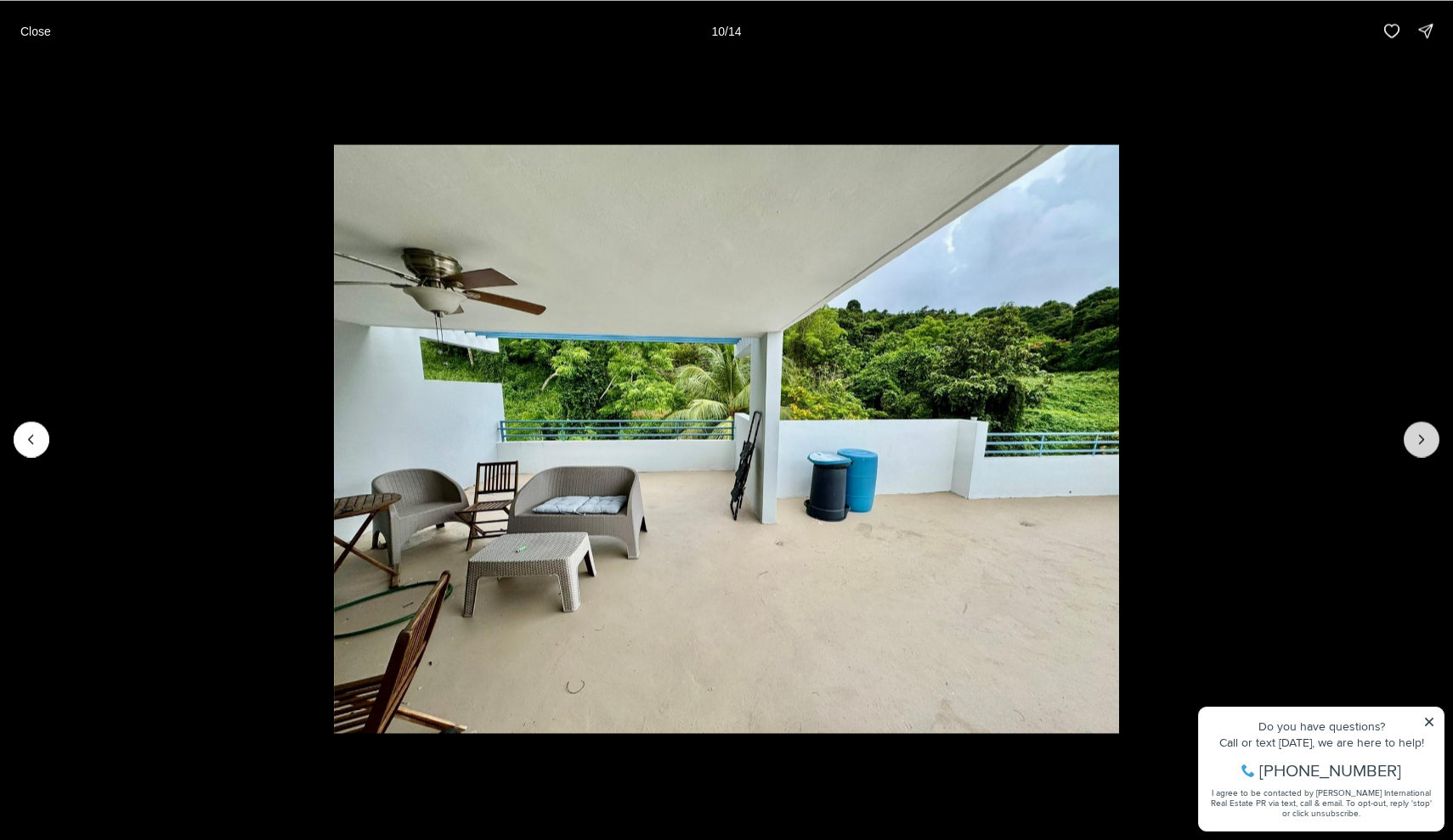
click at [1425, 444] on icon "Next slide" at bounding box center [1421, 439] width 17 height 17
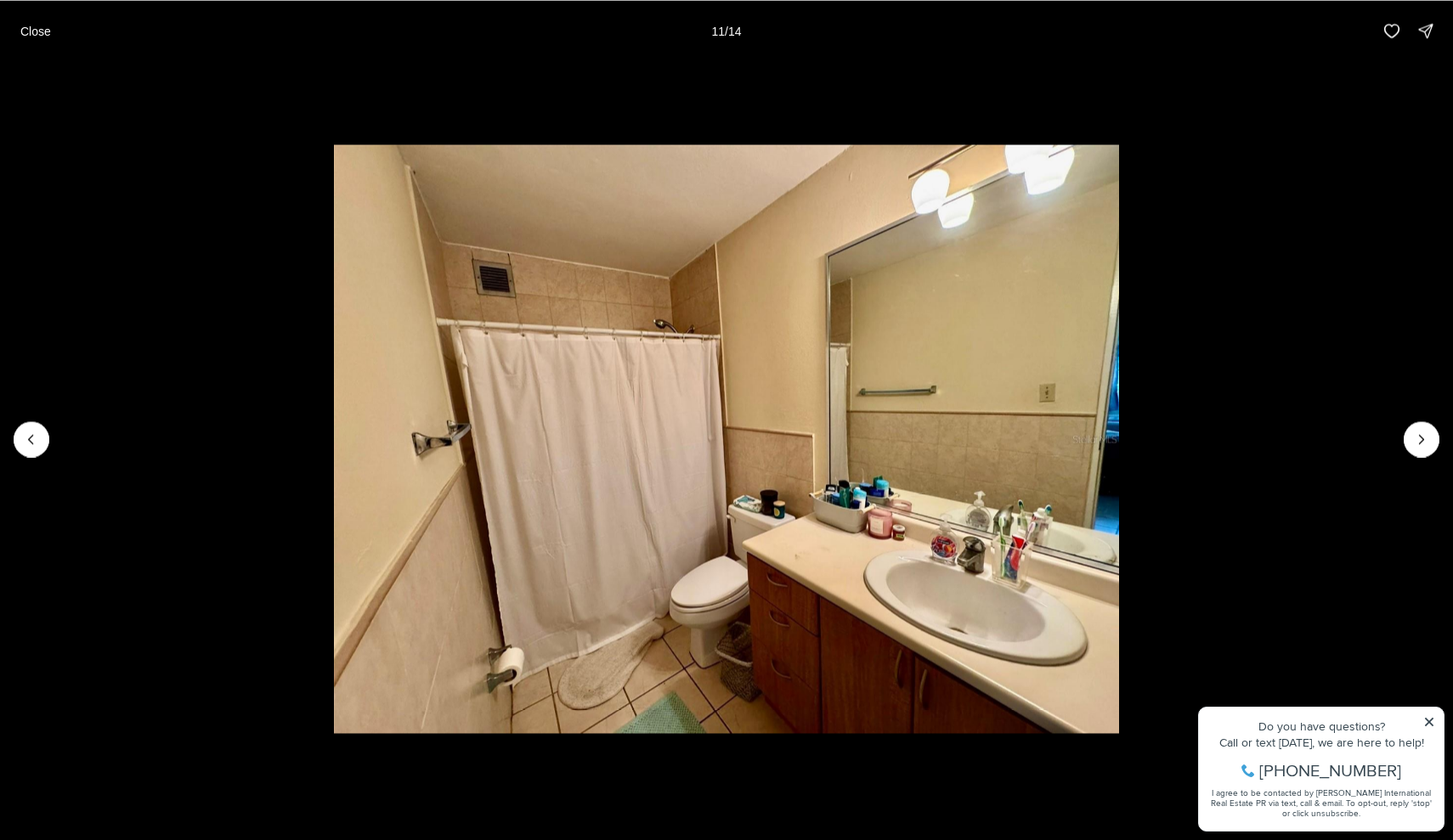
click at [16, 451] on li "11 of 14" at bounding box center [726, 439] width 1453 height 755
click at [41, 446] on button "Previous slide" at bounding box center [31, 439] width 35 height 35
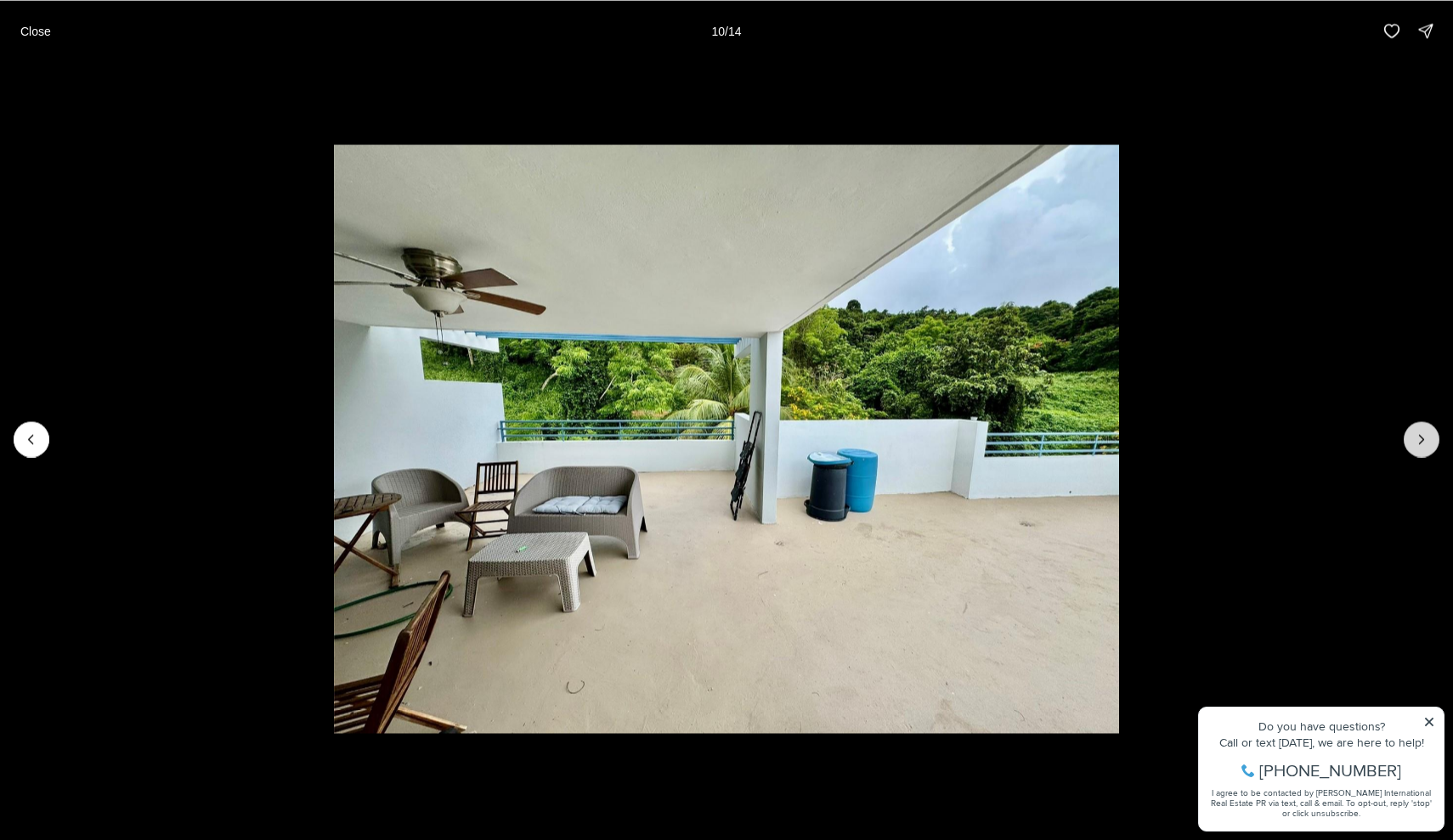
click at [1416, 438] on icon "Next slide" at bounding box center [1421, 439] width 17 height 17
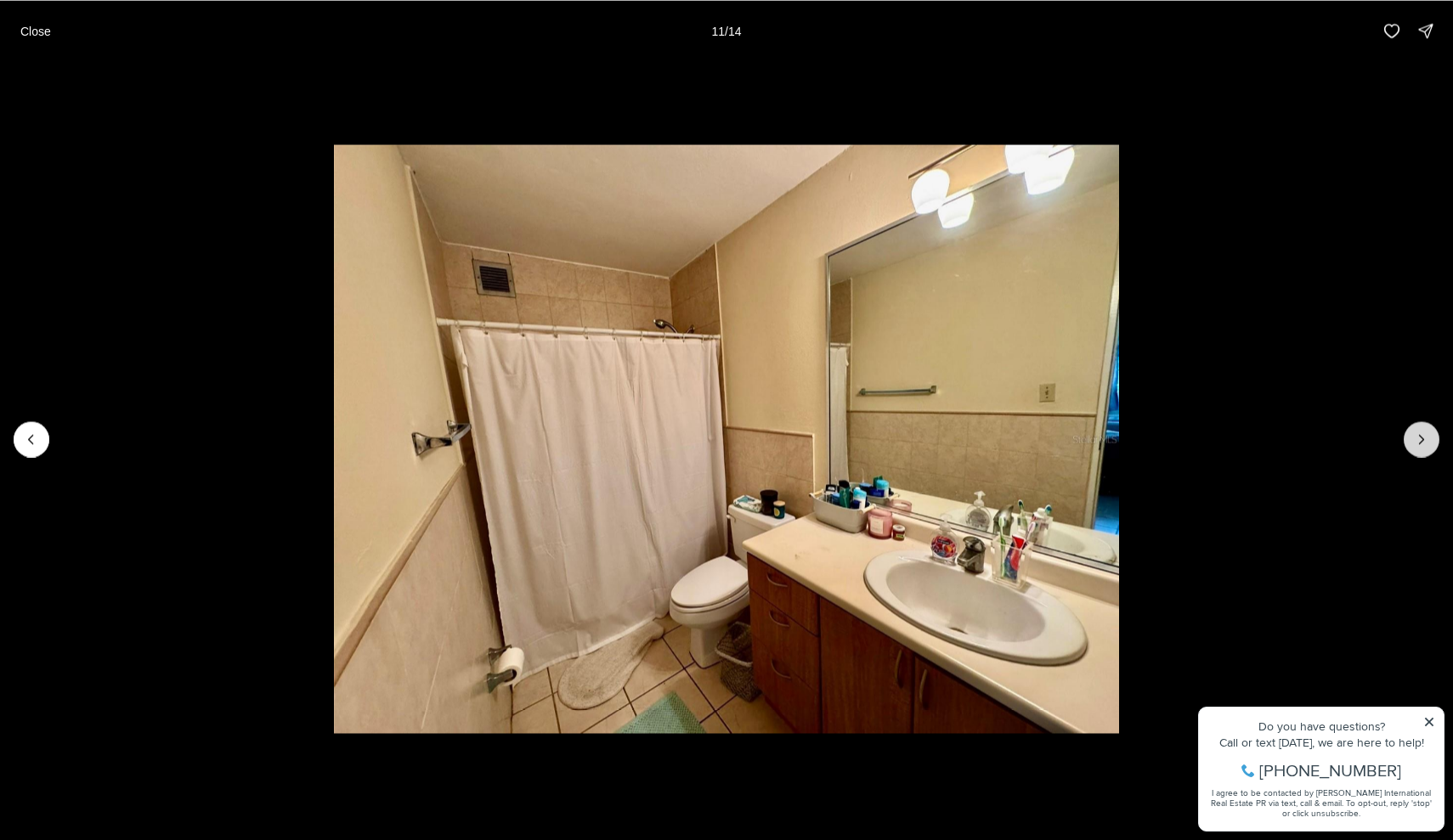
click at [1416, 438] on icon "Next slide" at bounding box center [1421, 439] width 17 height 17
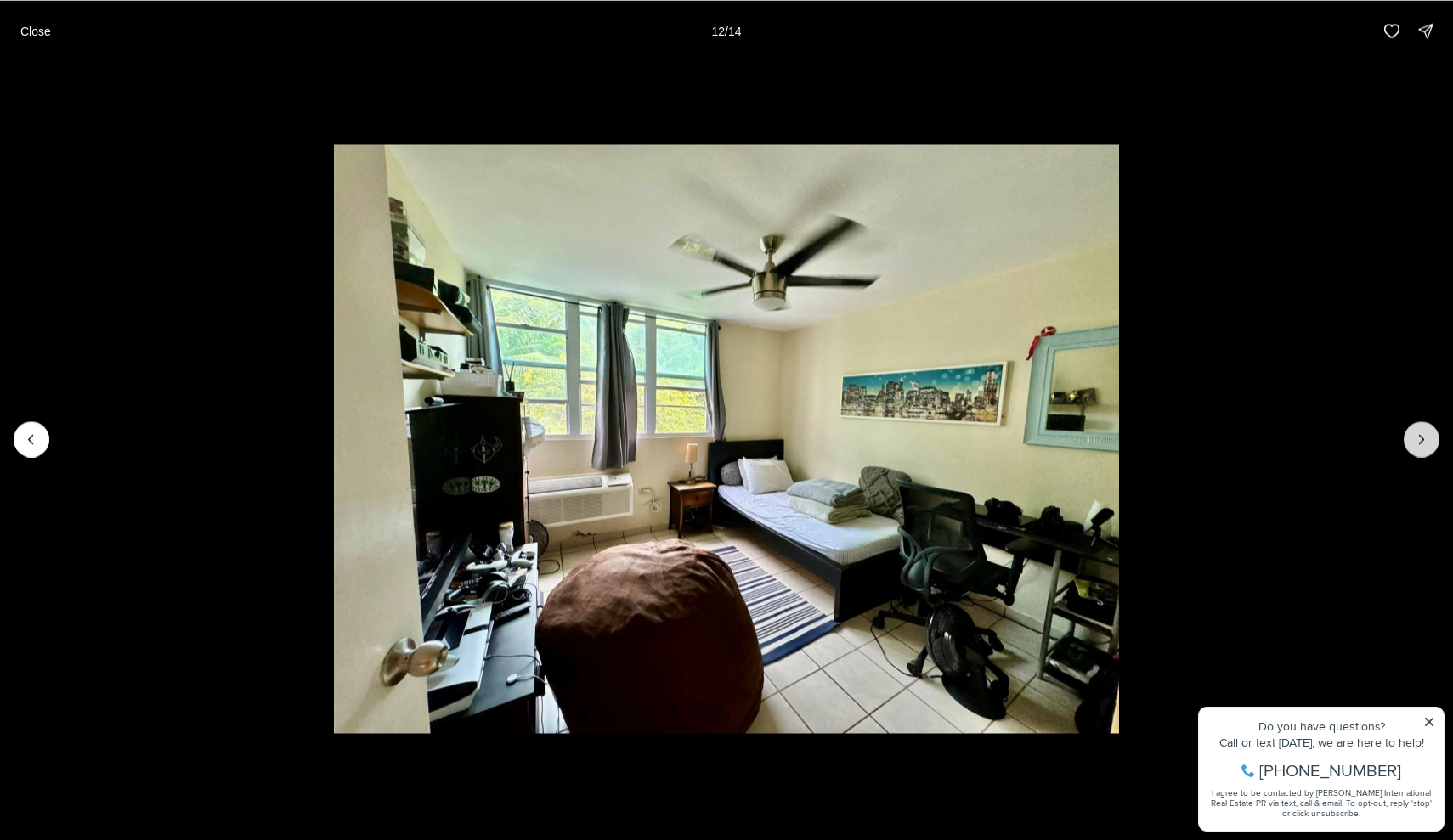
click at [1425, 439] on icon "Next slide" at bounding box center [1421, 439] width 17 height 17
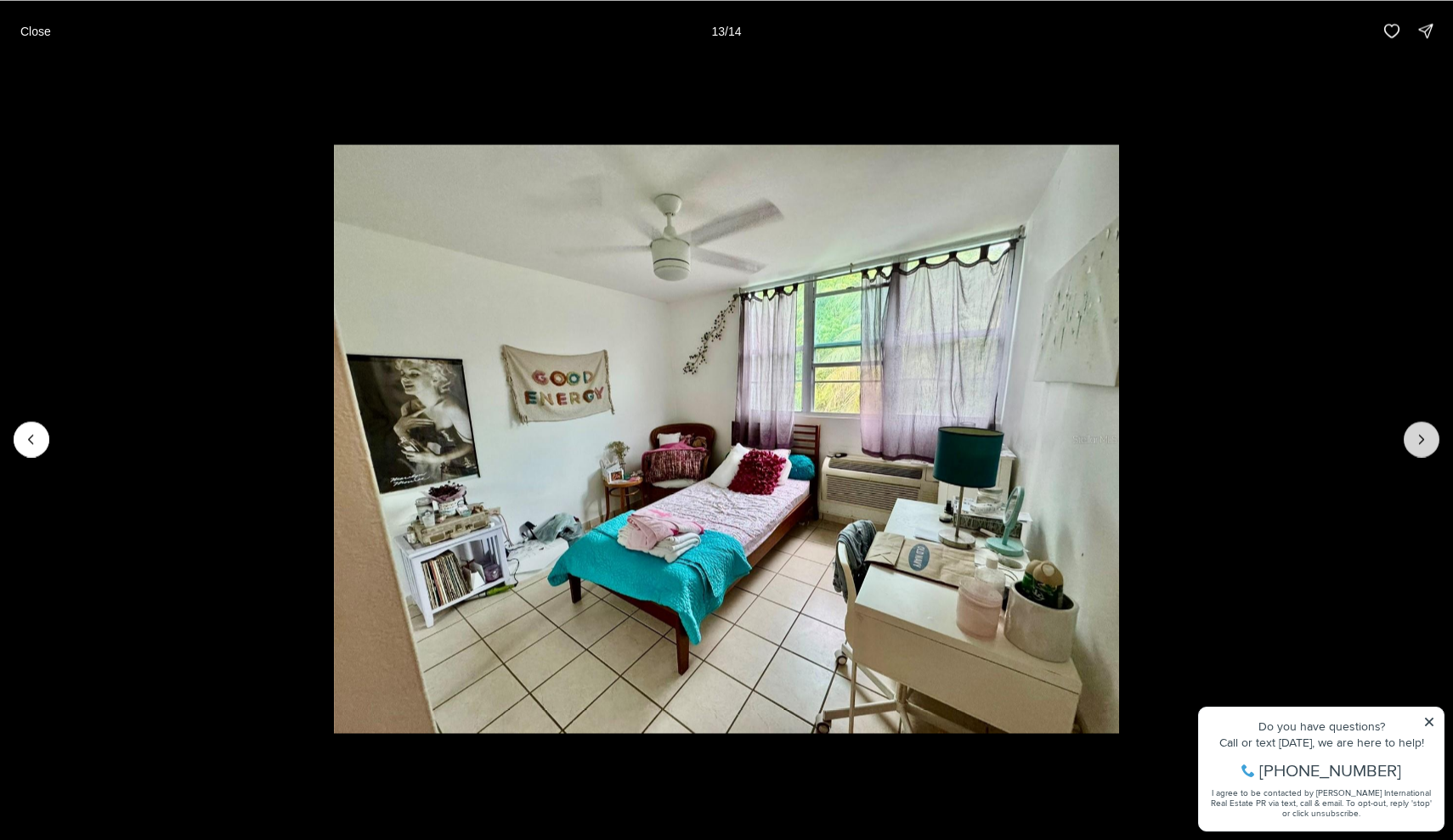
click at [1425, 439] on icon "Next slide" at bounding box center [1421, 439] width 17 height 17
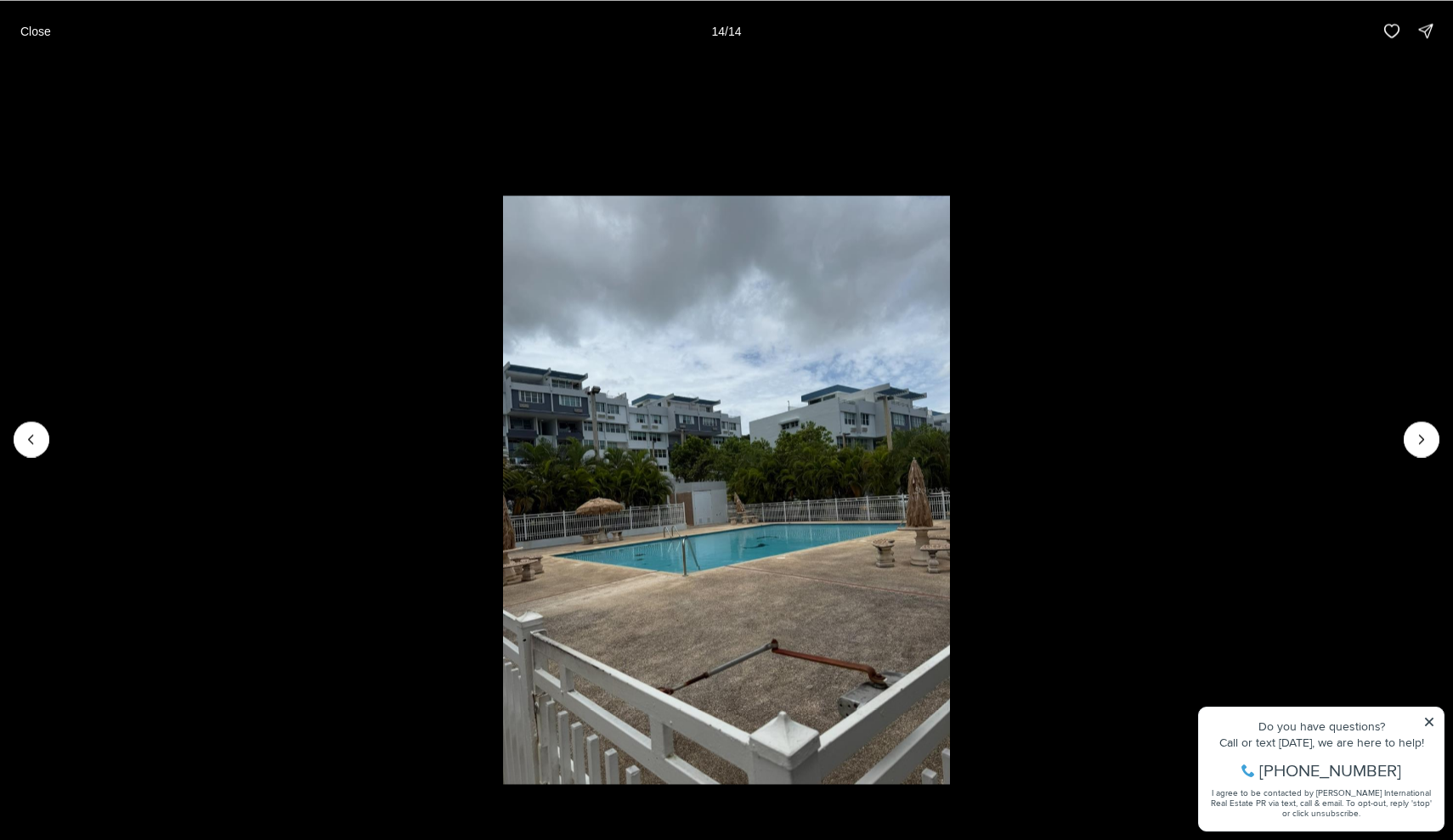
click at [1425, 439] on div at bounding box center [1421, 439] width 35 height 35
click at [1425, 441] on div at bounding box center [1421, 439] width 35 height 35
click at [18, 30] on button "Close" at bounding box center [35, 30] width 51 height 34
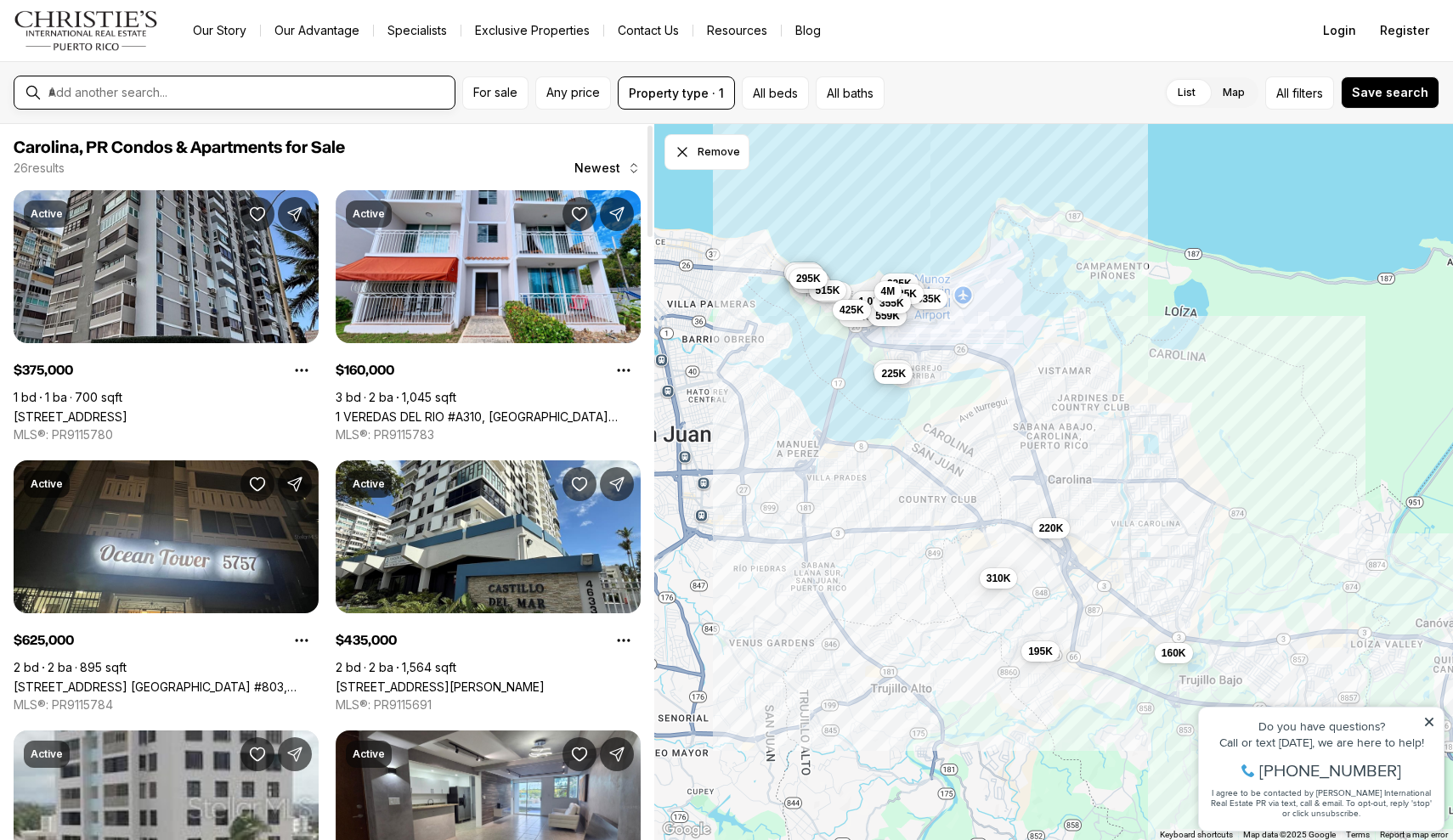
click at [376, 91] on input "text" at bounding box center [247, 93] width 399 height 16
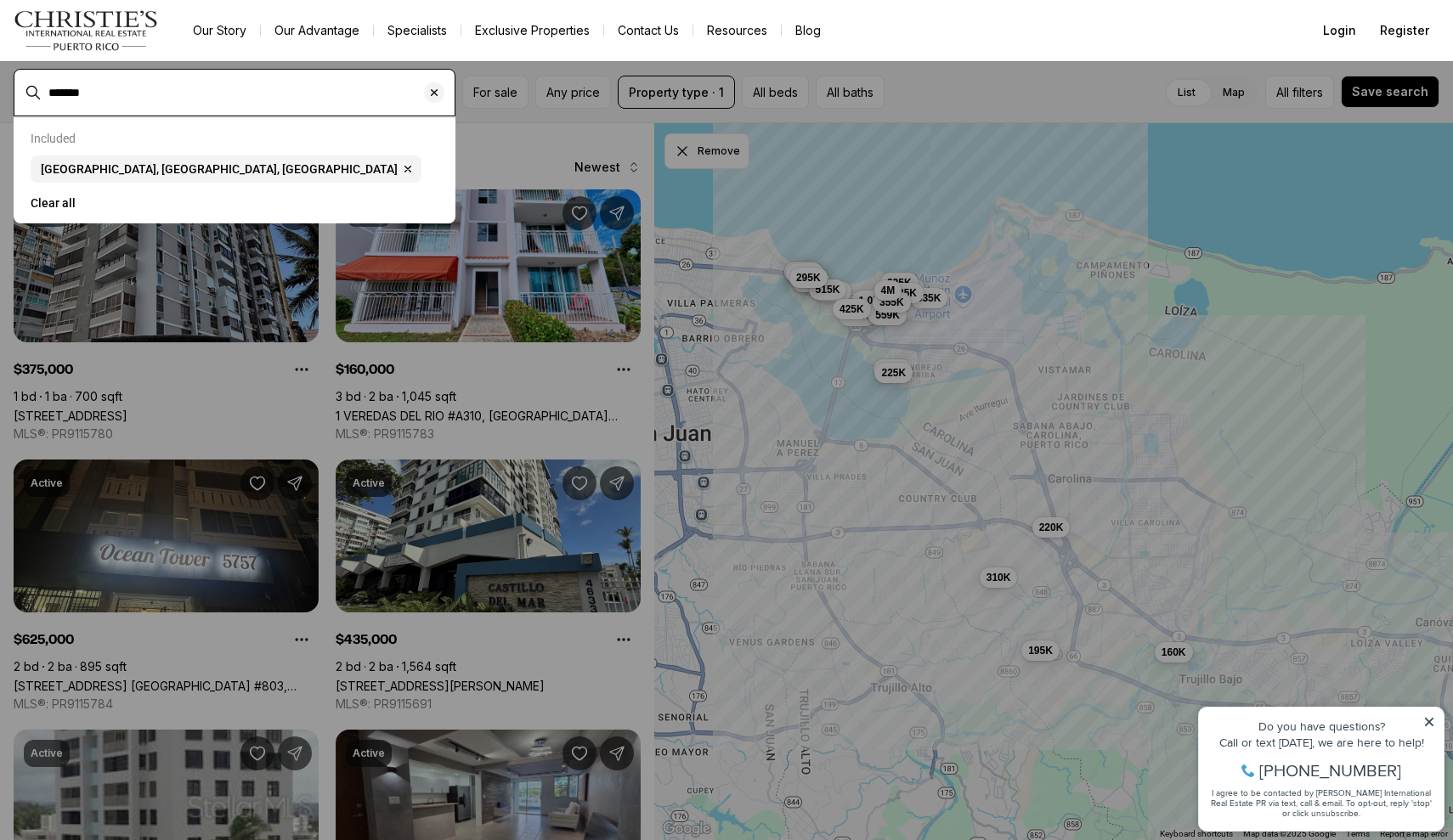
type input "********"
